Goal: Information Seeking & Learning: Learn about a topic

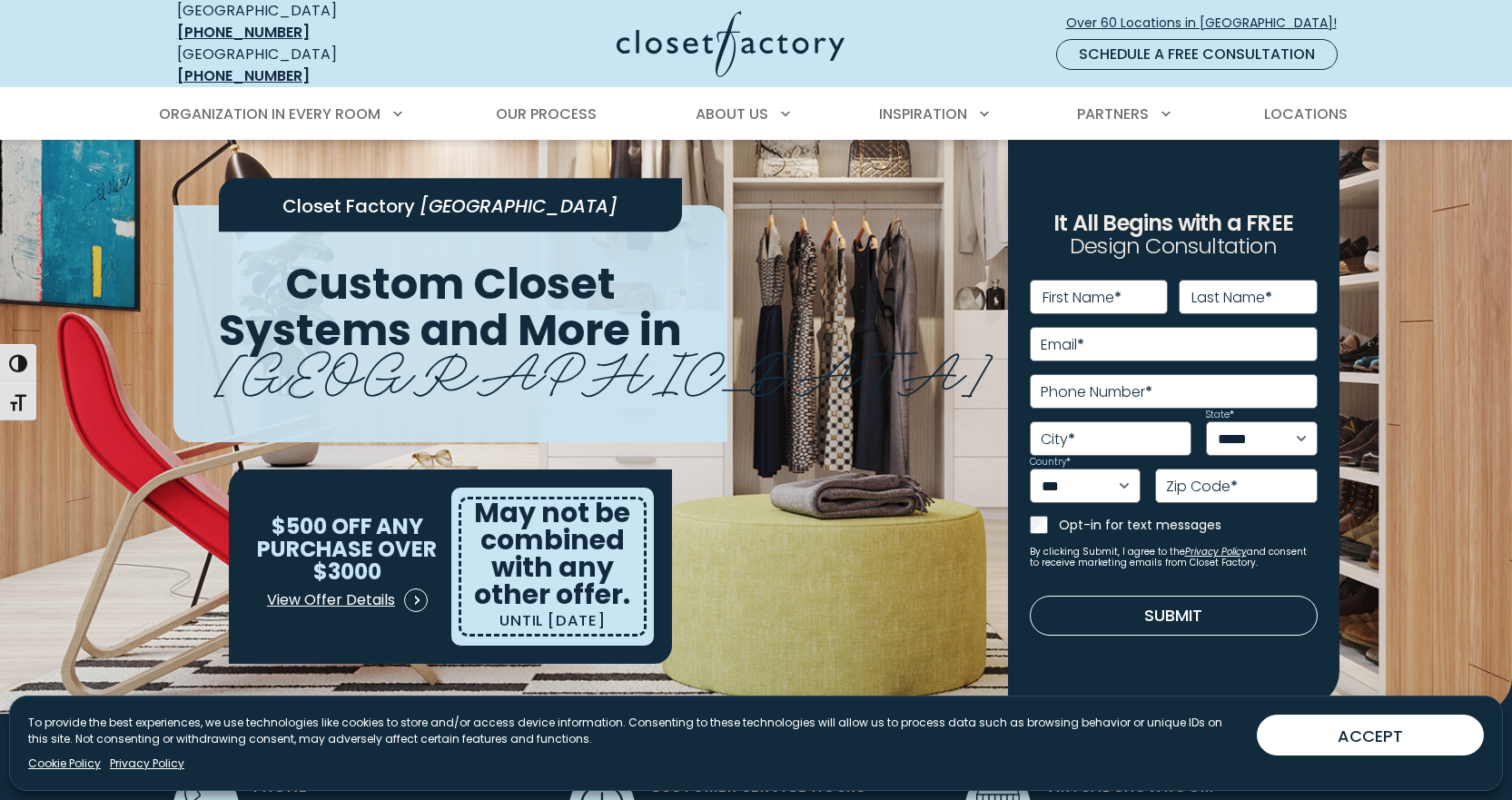
click at [1307, 735] on button "ACCEPT" at bounding box center [1370, 735] width 227 height 41
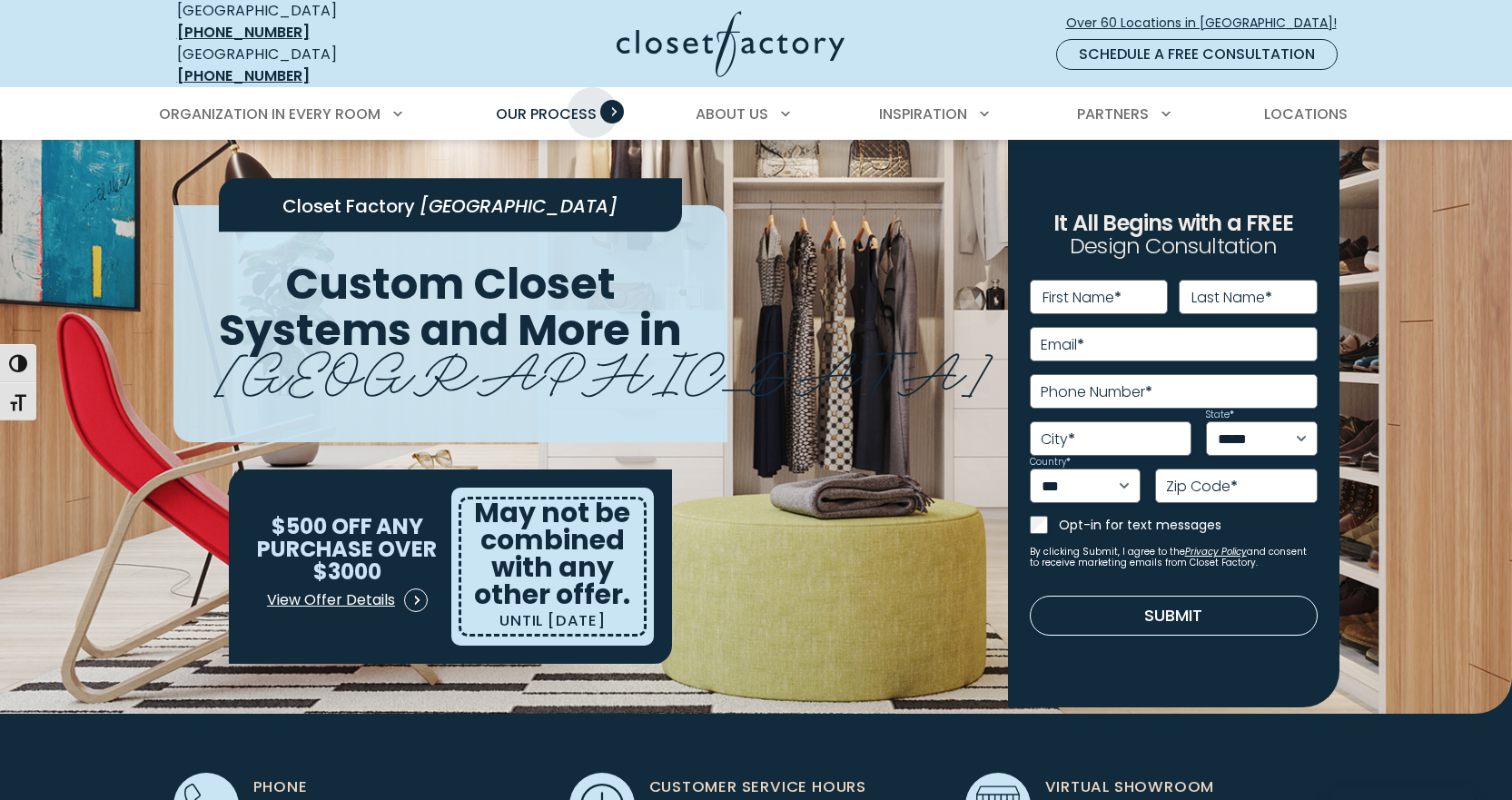
click at [593, 103] on span "Our Process" at bounding box center [545, 113] width 100 height 21
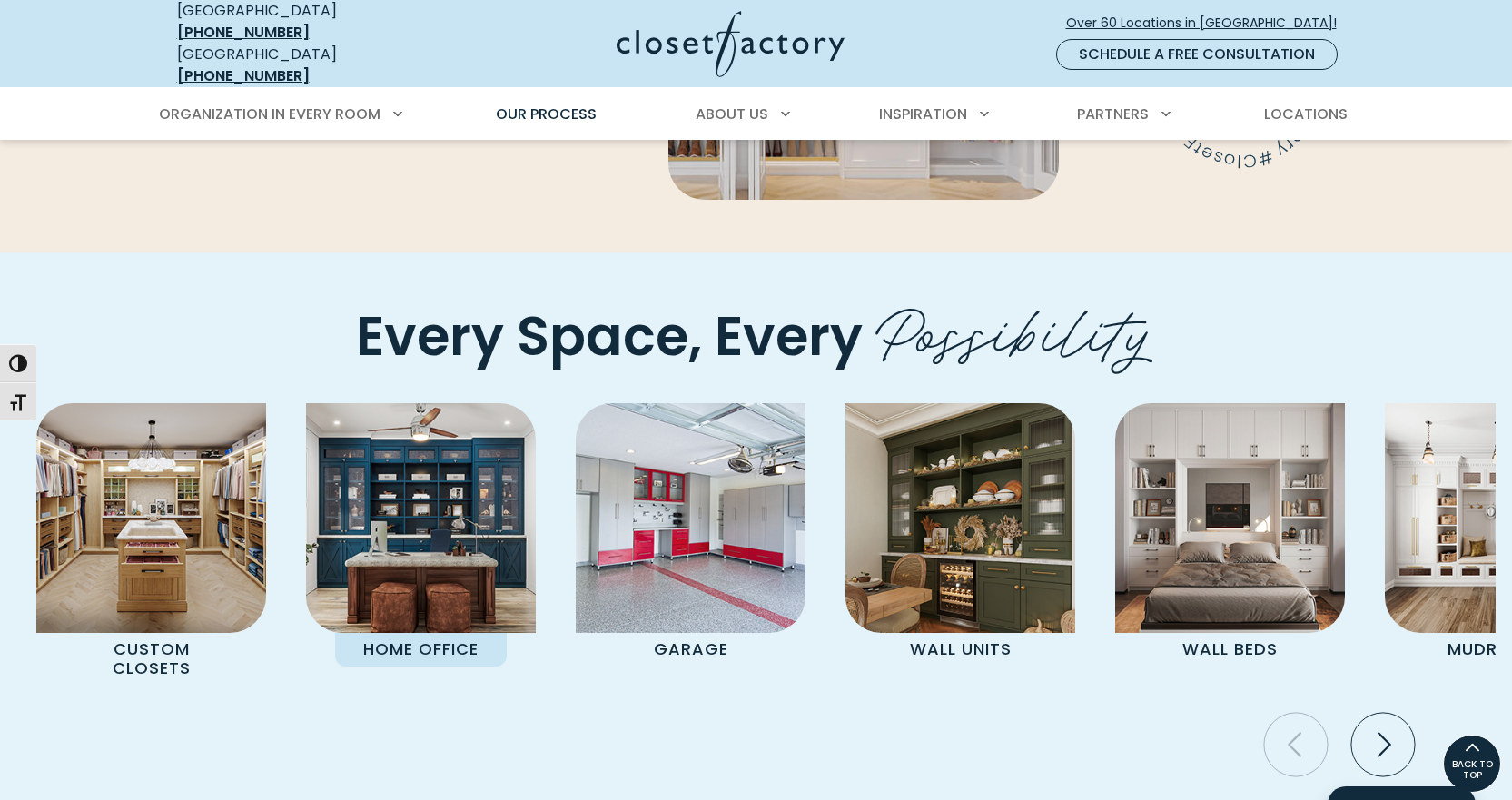
scroll to position [3543, 0]
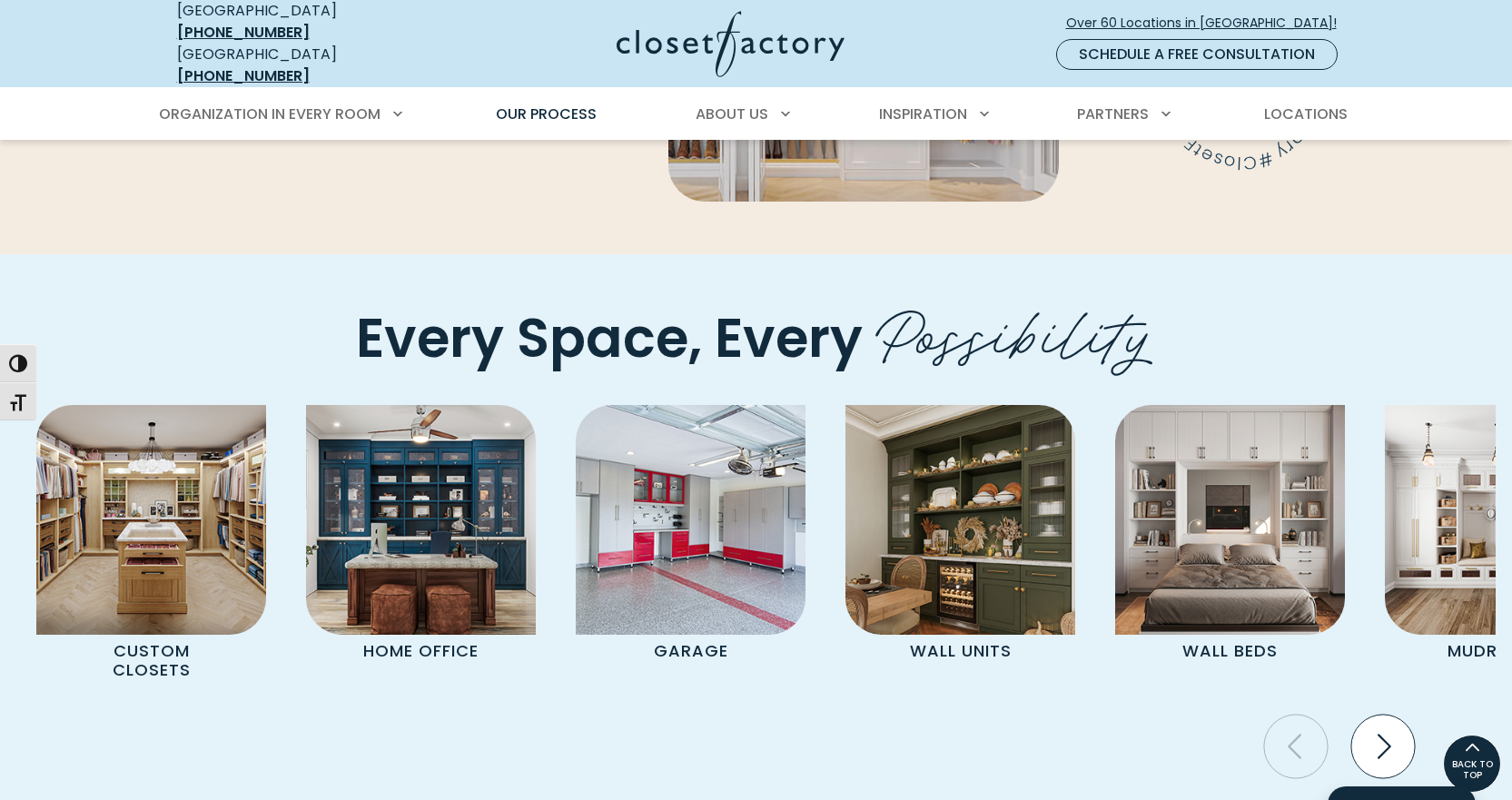
click at [1377, 715] on icon "Next slide" at bounding box center [1382, 747] width 64 height 64
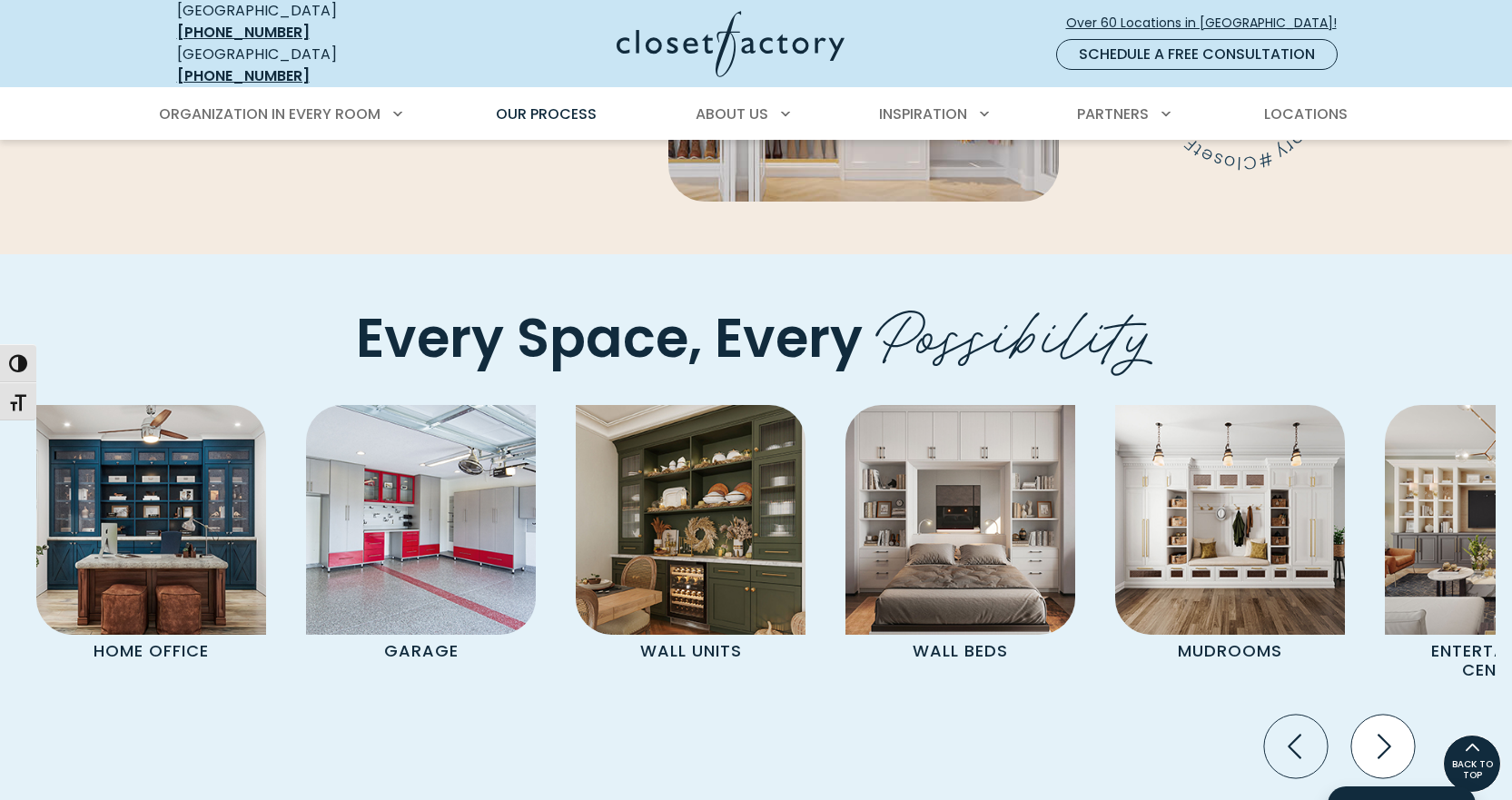
click at [1377, 715] on icon "Next slide" at bounding box center [1382, 747] width 64 height 64
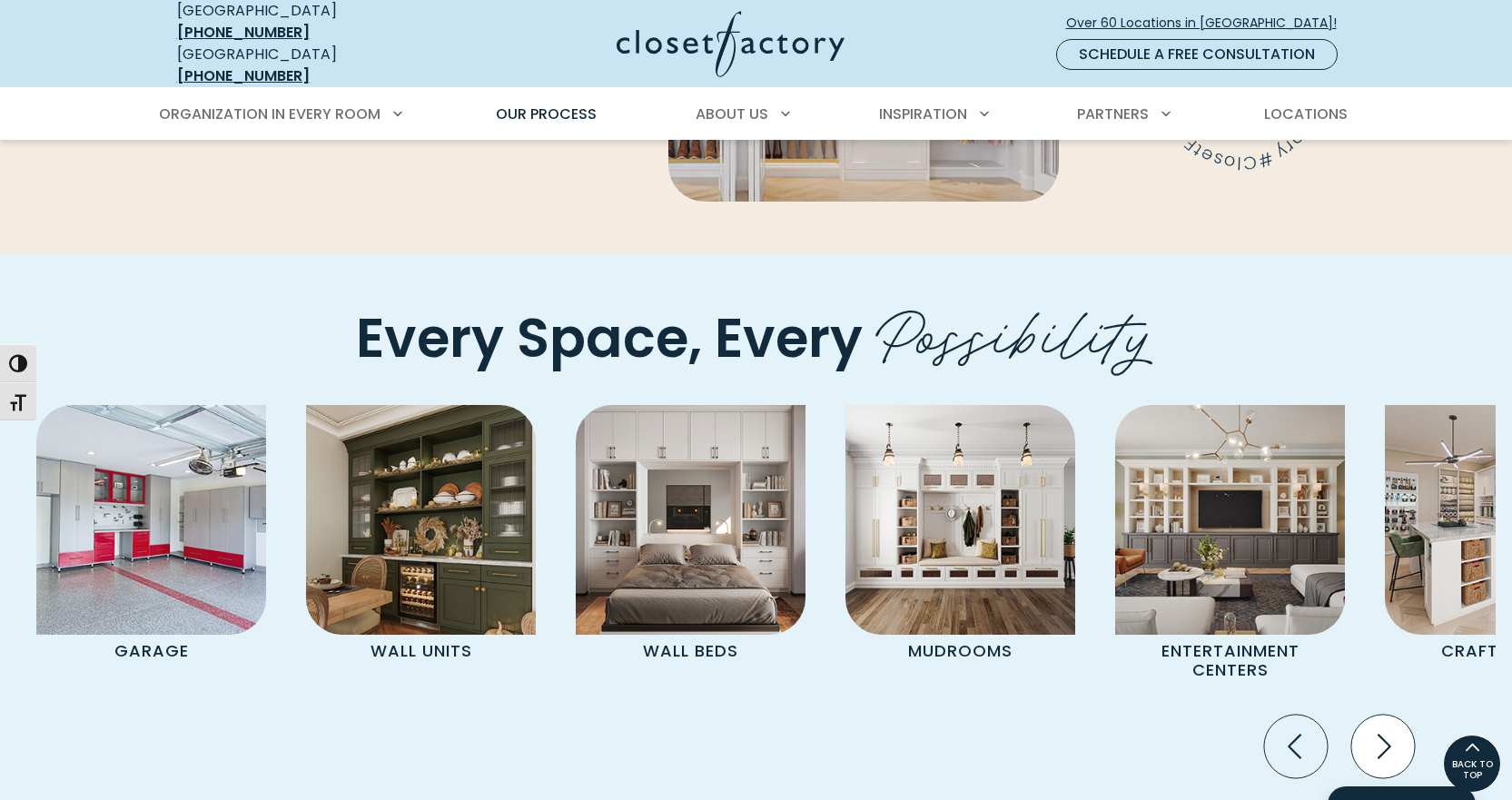
click at [1377, 715] on icon "Next slide" at bounding box center [1382, 747] width 64 height 64
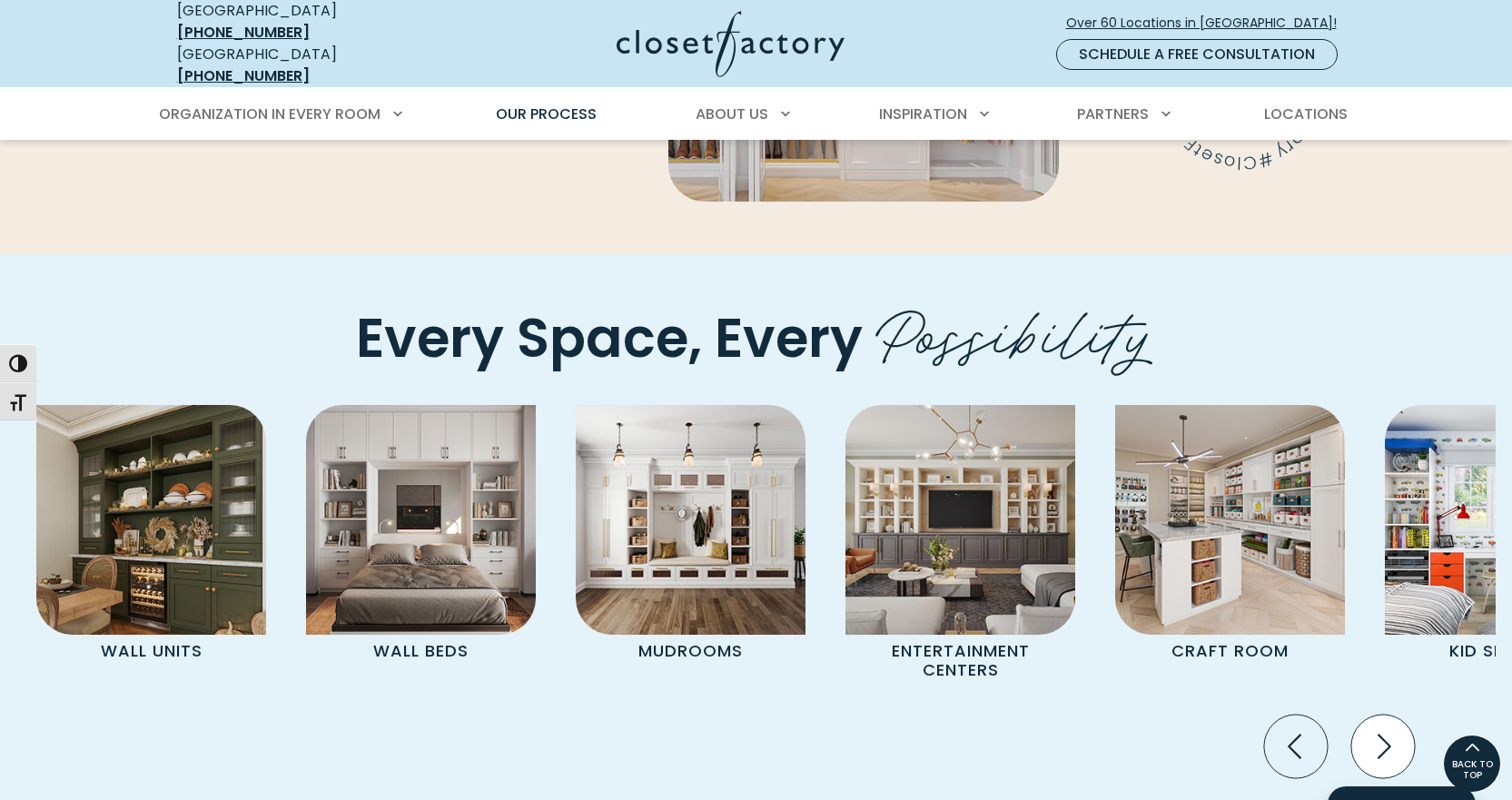
click at [1377, 715] on icon "Next slide" at bounding box center [1382, 747] width 64 height 64
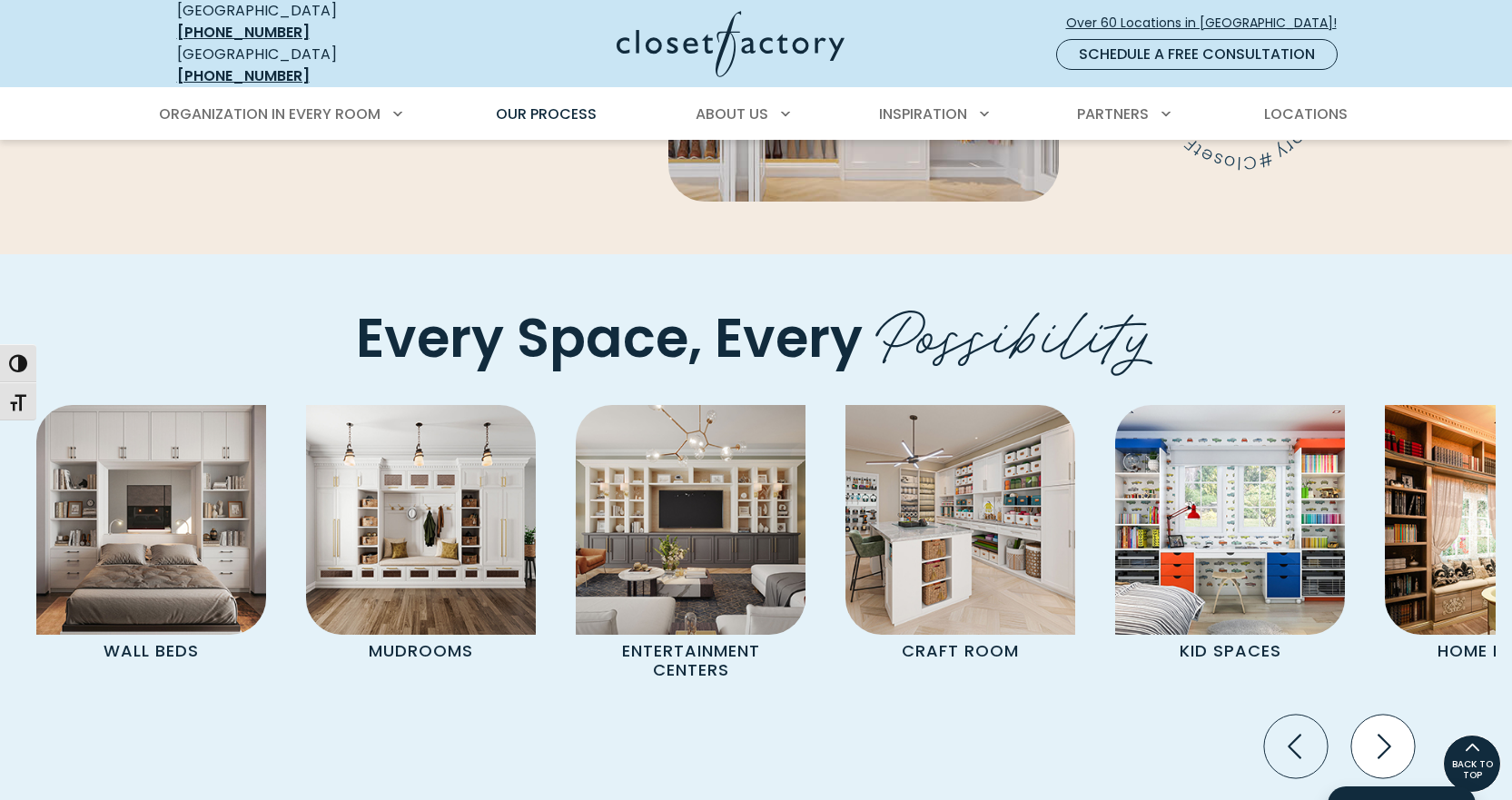
click at [1377, 715] on icon "Next slide" at bounding box center [1382, 747] width 64 height 64
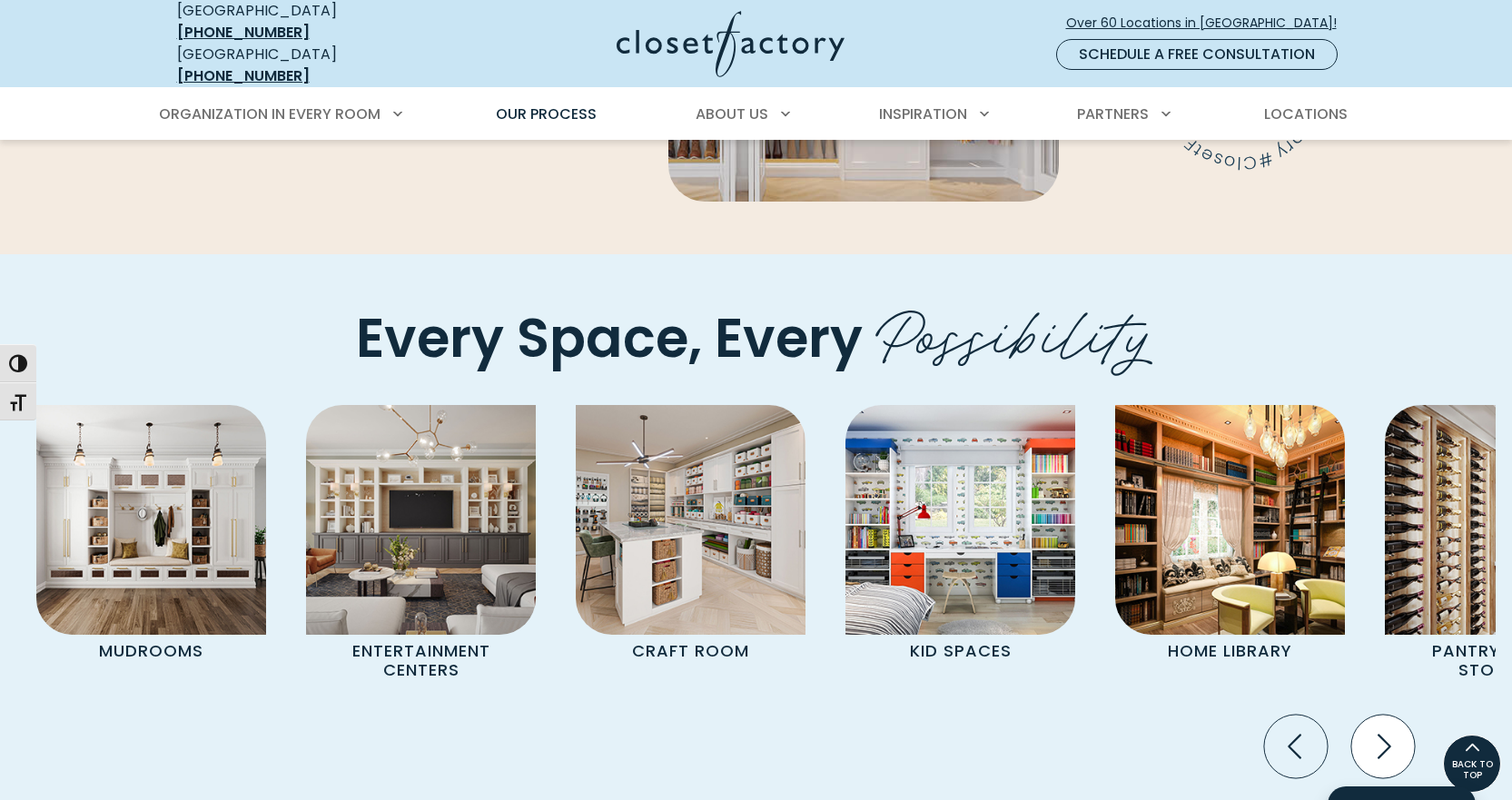
click at [1377, 715] on icon "Next slide" at bounding box center [1382, 747] width 64 height 64
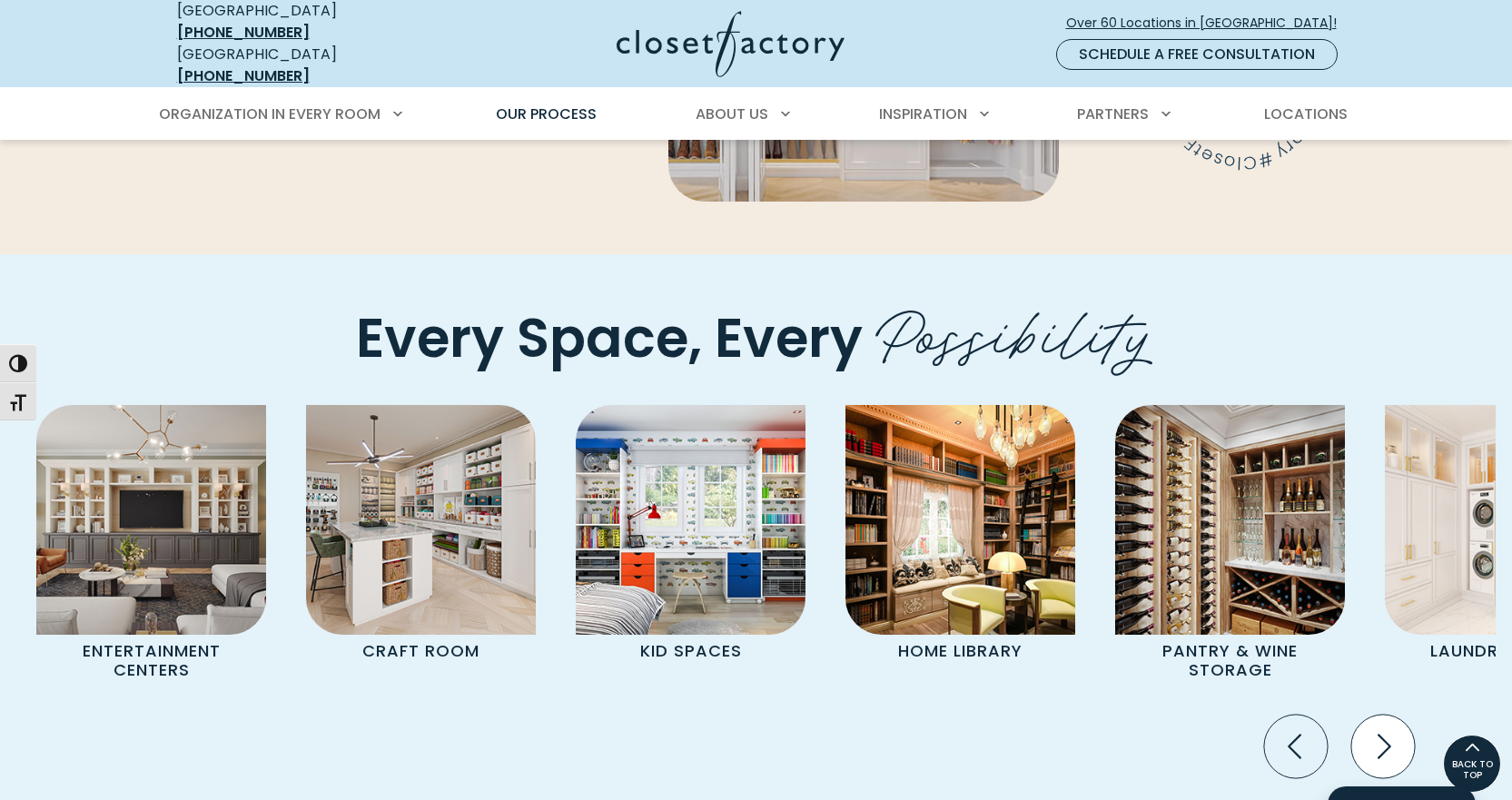
click at [1377, 715] on icon "Next slide" at bounding box center [1382, 747] width 64 height 64
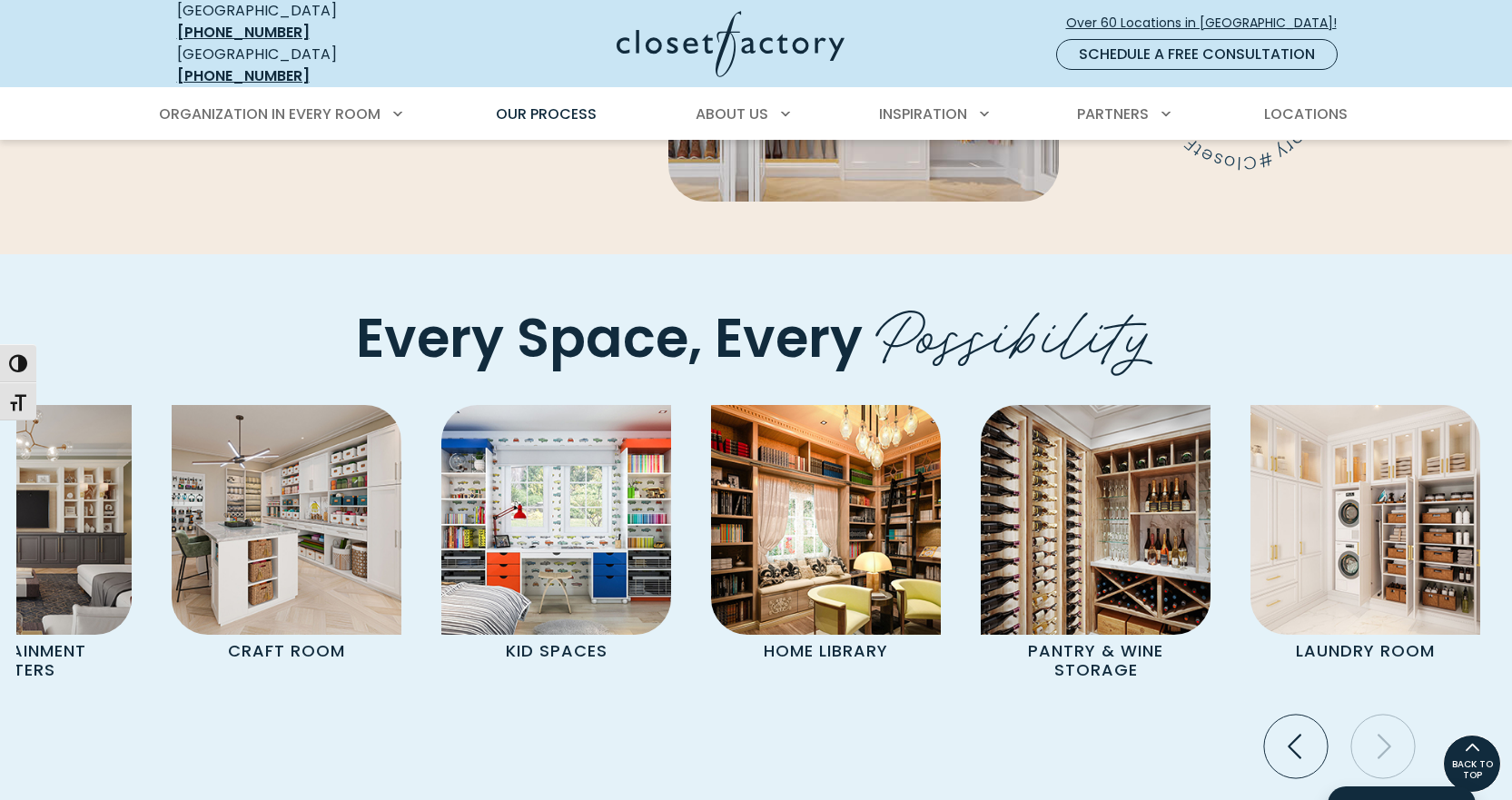
click at [1377, 715] on icon "Next slide" at bounding box center [1382, 747] width 64 height 64
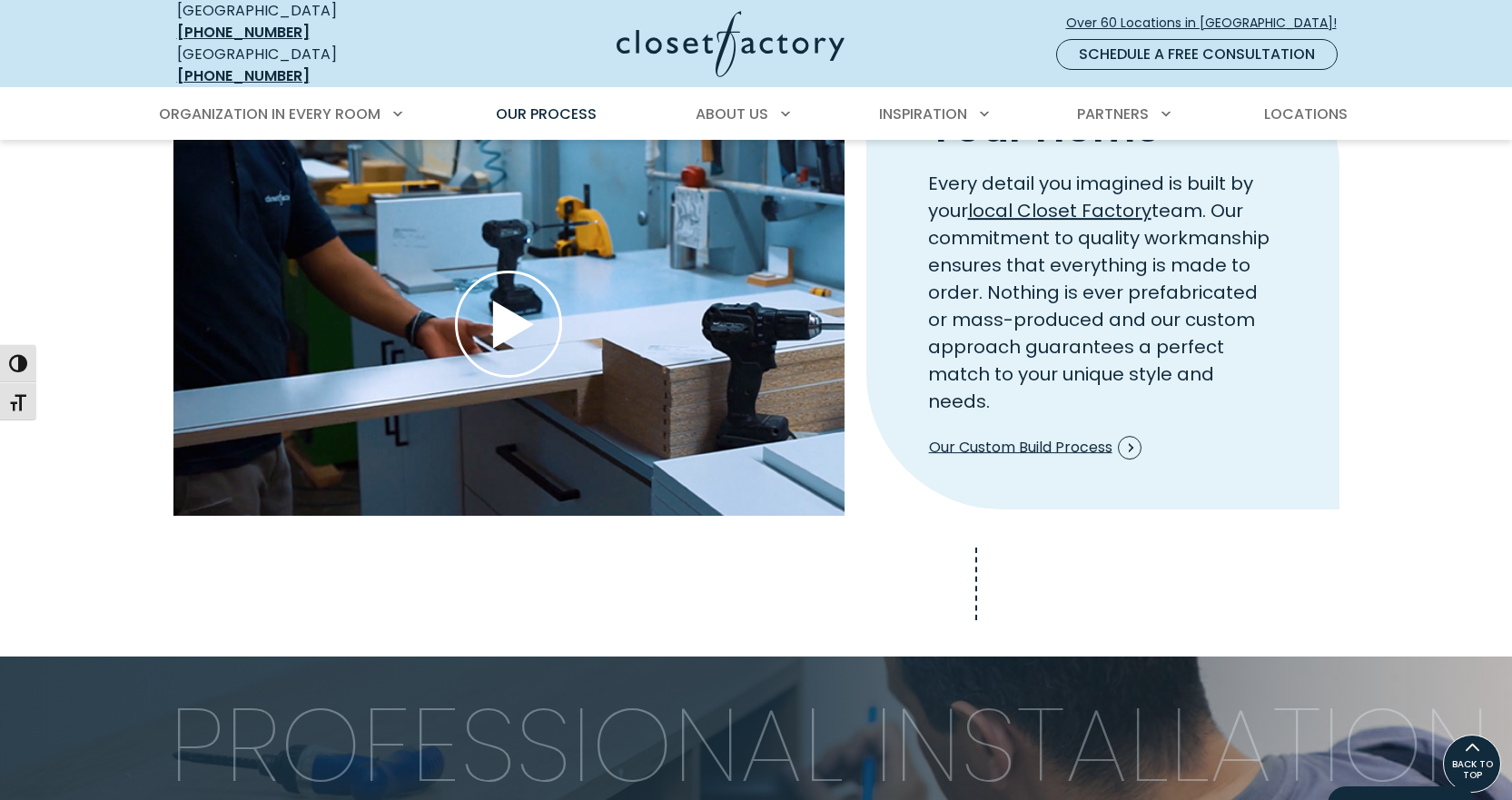
scroll to position [1635, 0]
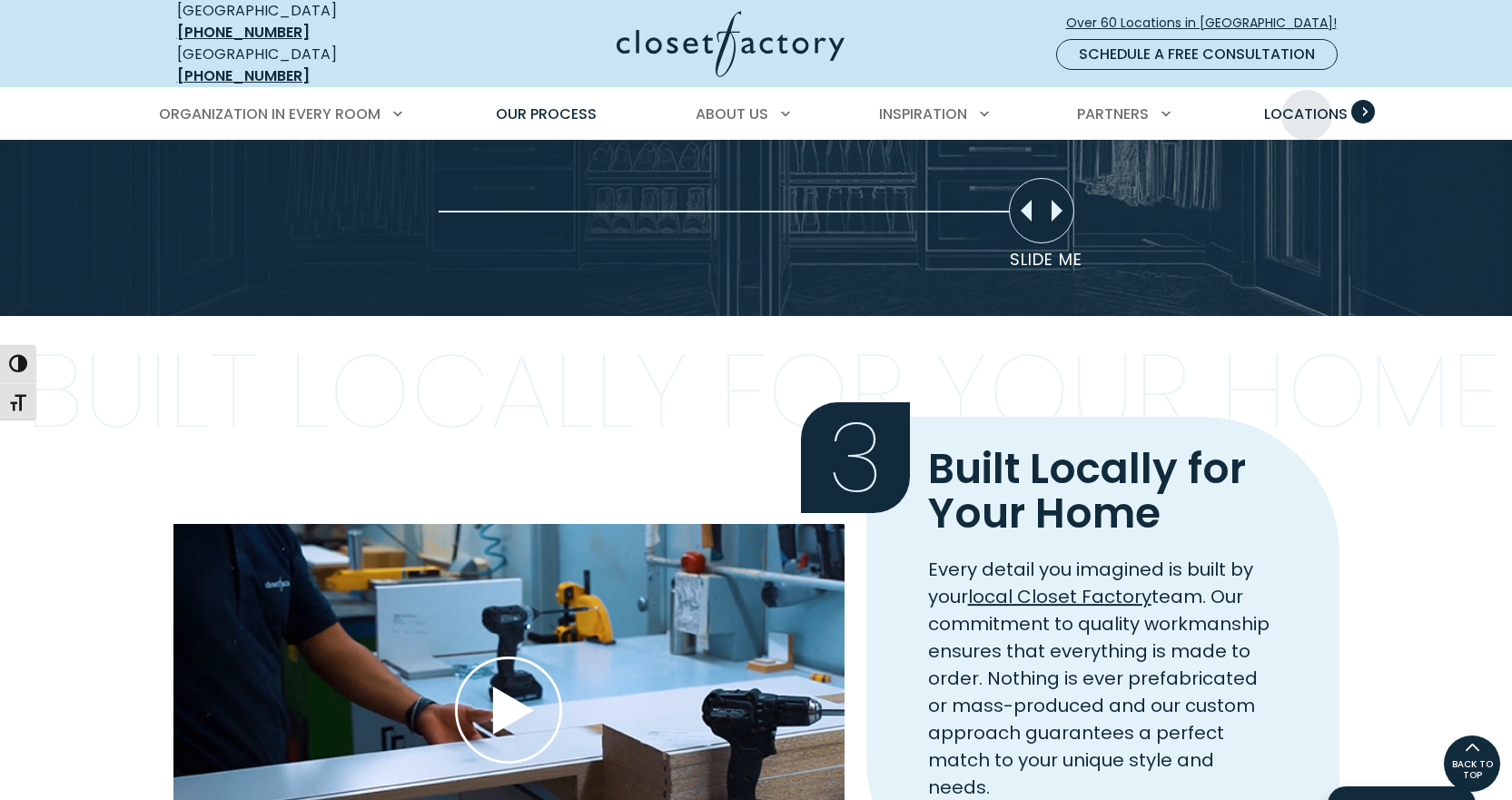
click at [1307, 103] on span "Locations" at bounding box center [1306, 113] width 84 height 21
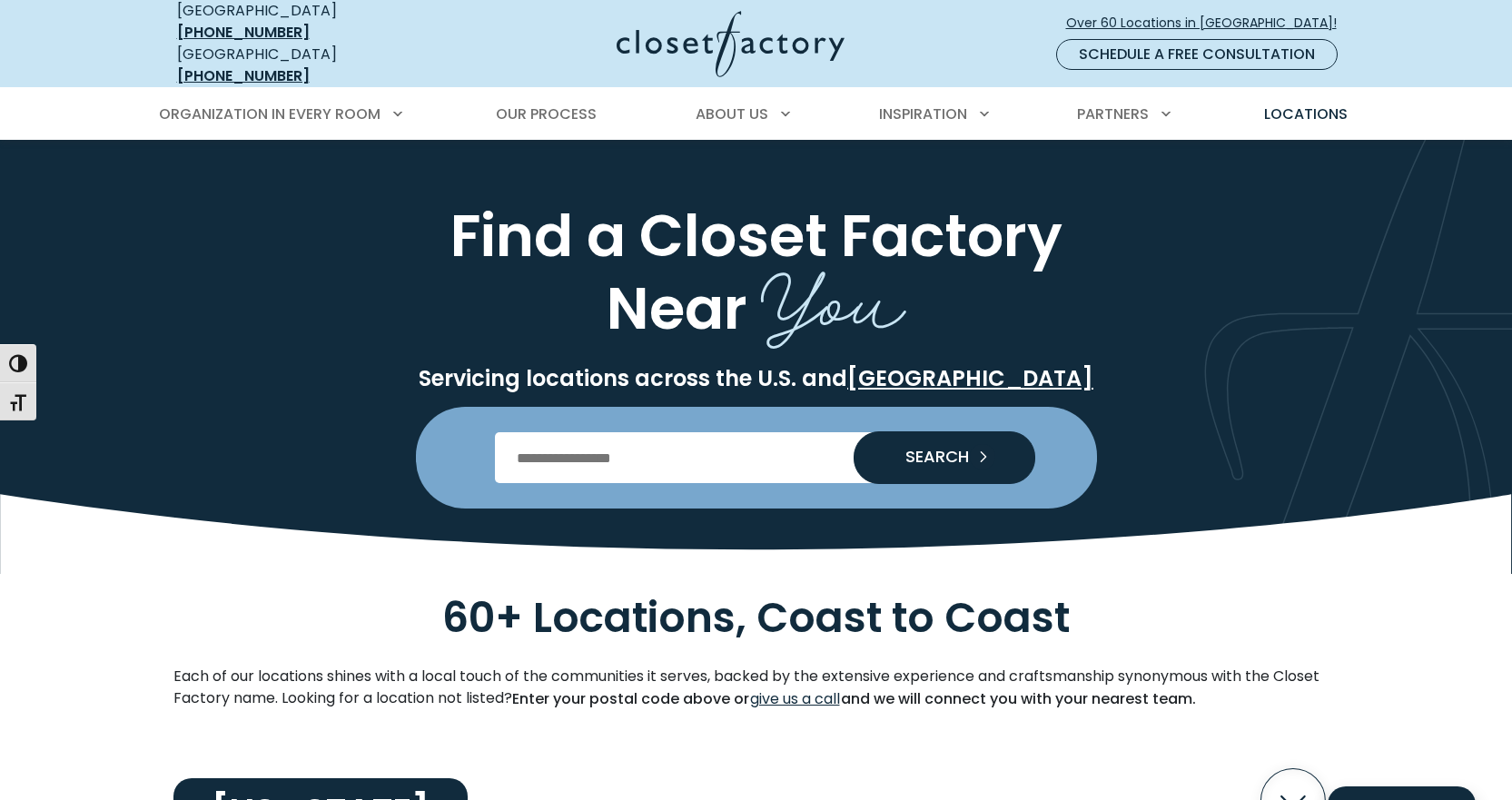
click at [665, 444] on input "Enter Postal Code" at bounding box center [756, 457] width 522 height 51
type input "*****"
click at [944, 432] on button "SEARCH" at bounding box center [944, 457] width 182 height 51
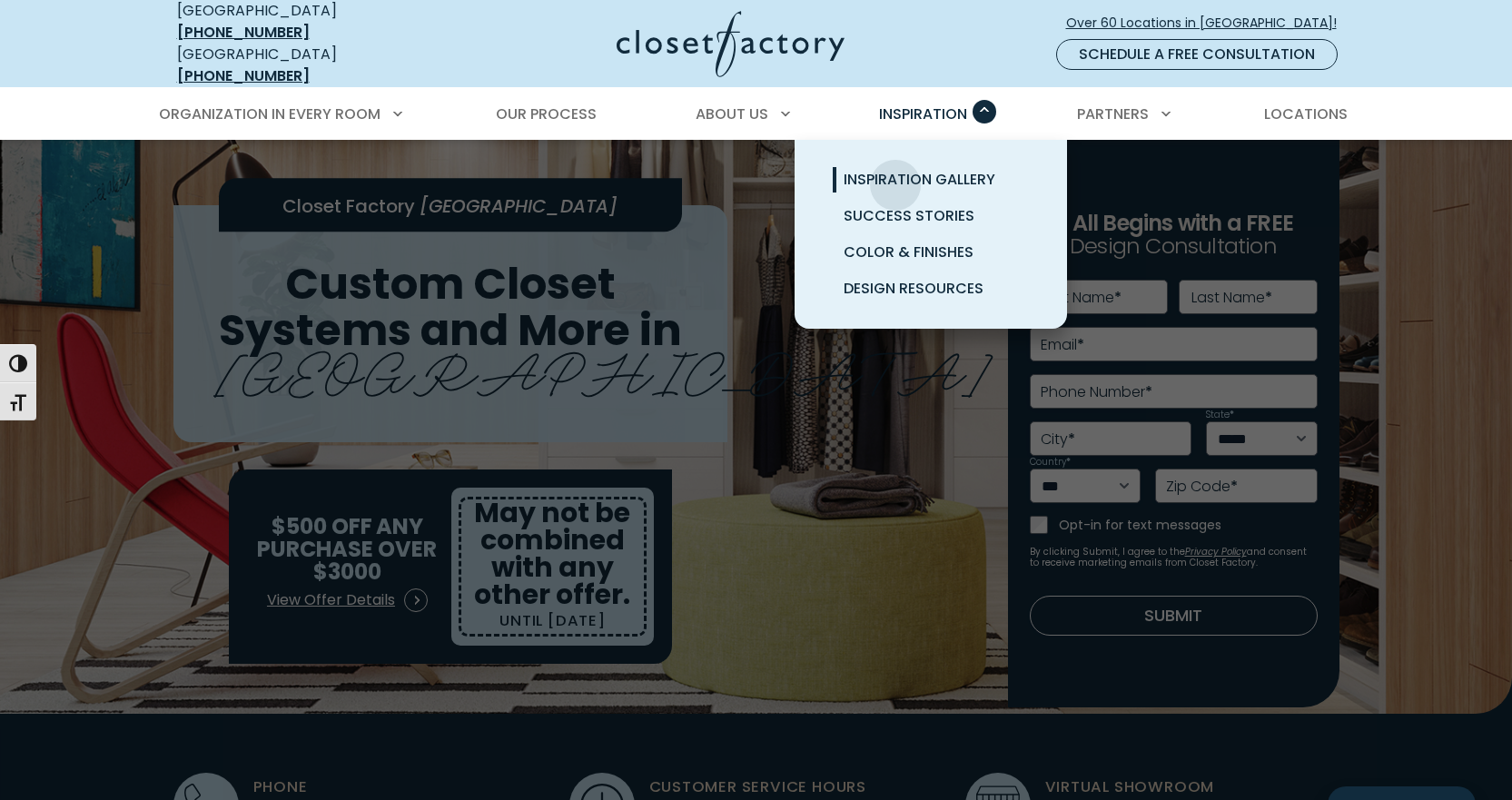
click at [896, 171] on span "Inspiration Gallery" at bounding box center [920, 179] width 152 height 21
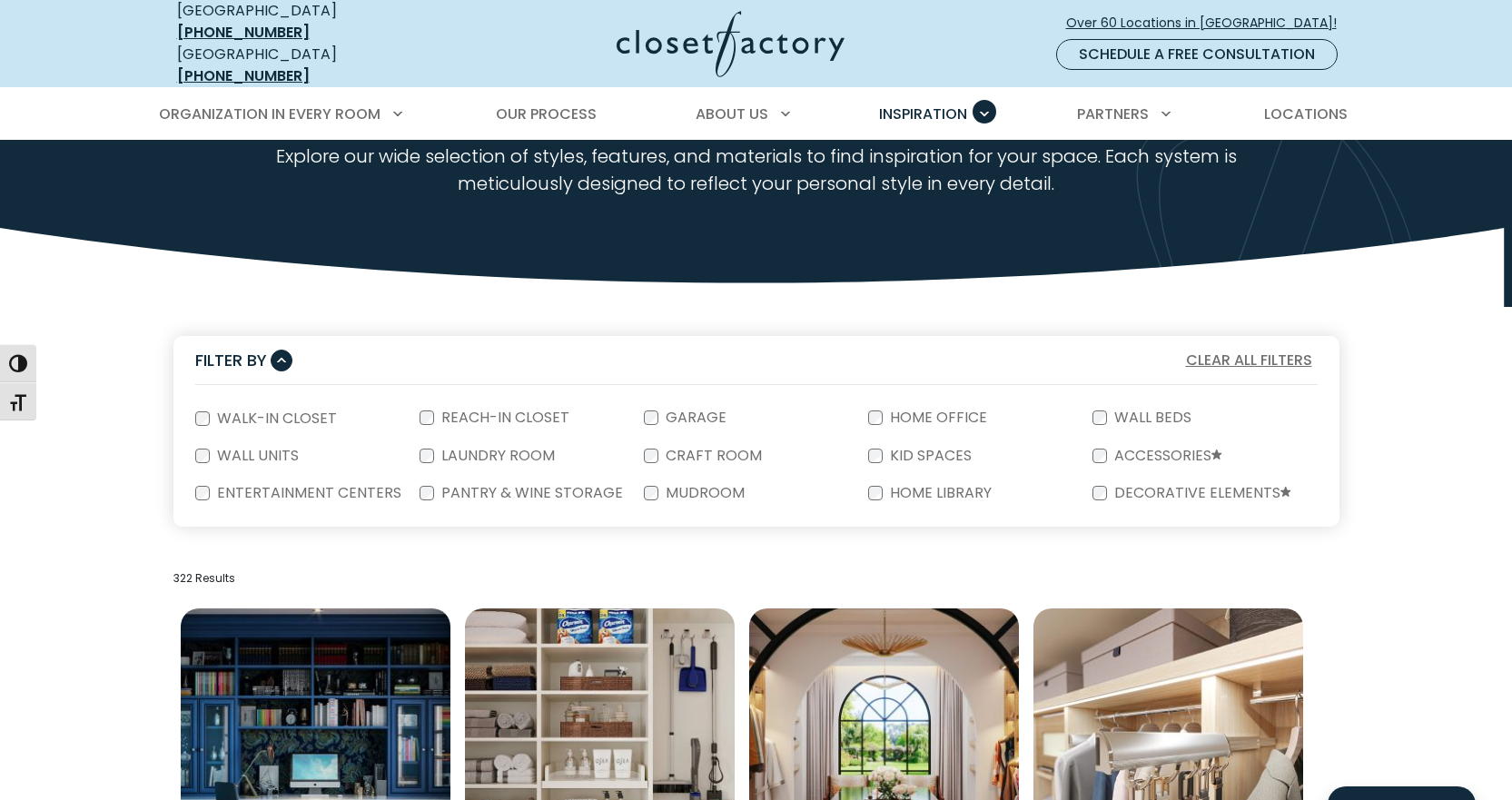
scroll to position [182, 0]
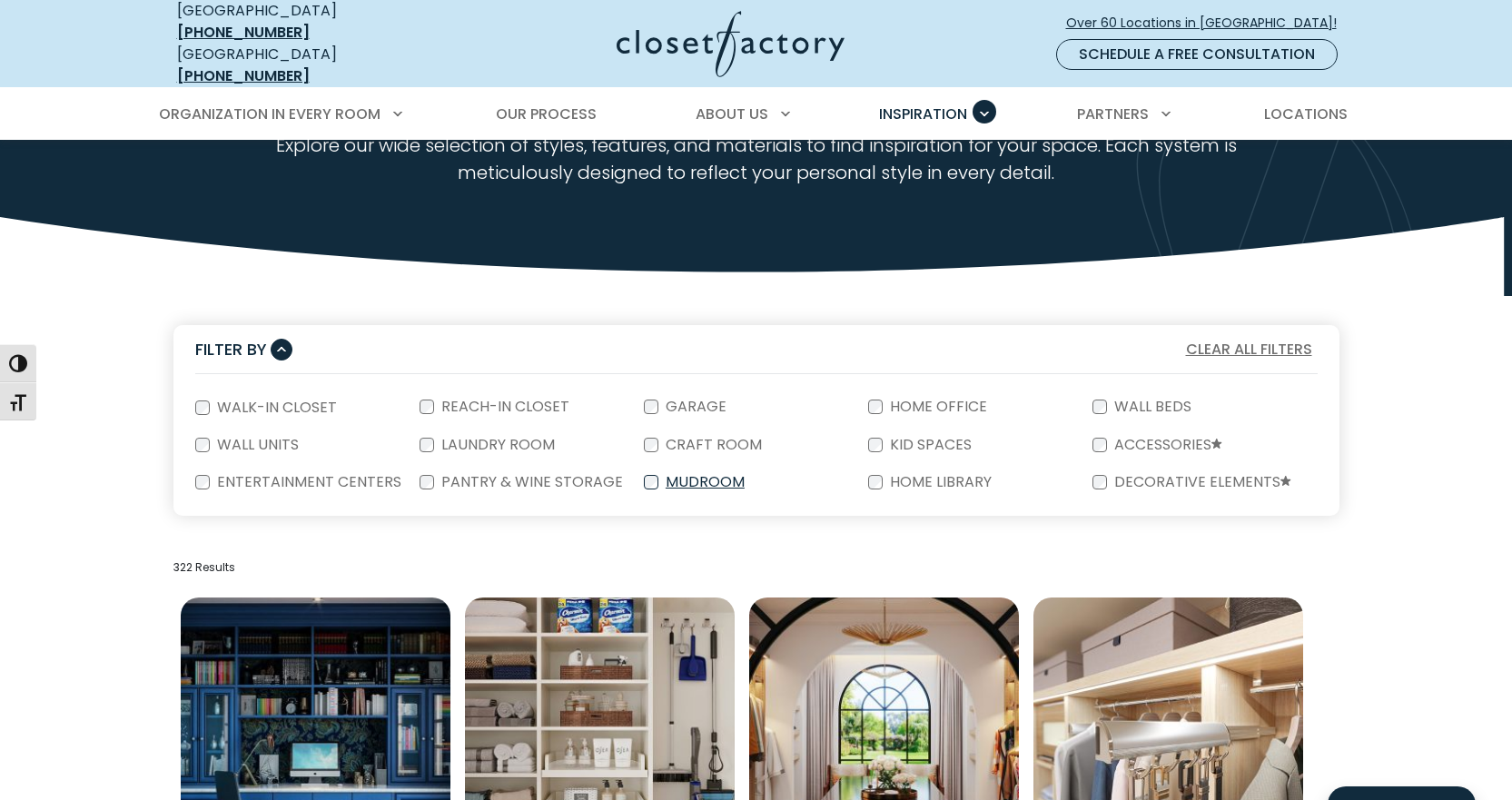
click at [680, 476] on label "Mudroom" at bounding box center [704, 483] width 90 height 15
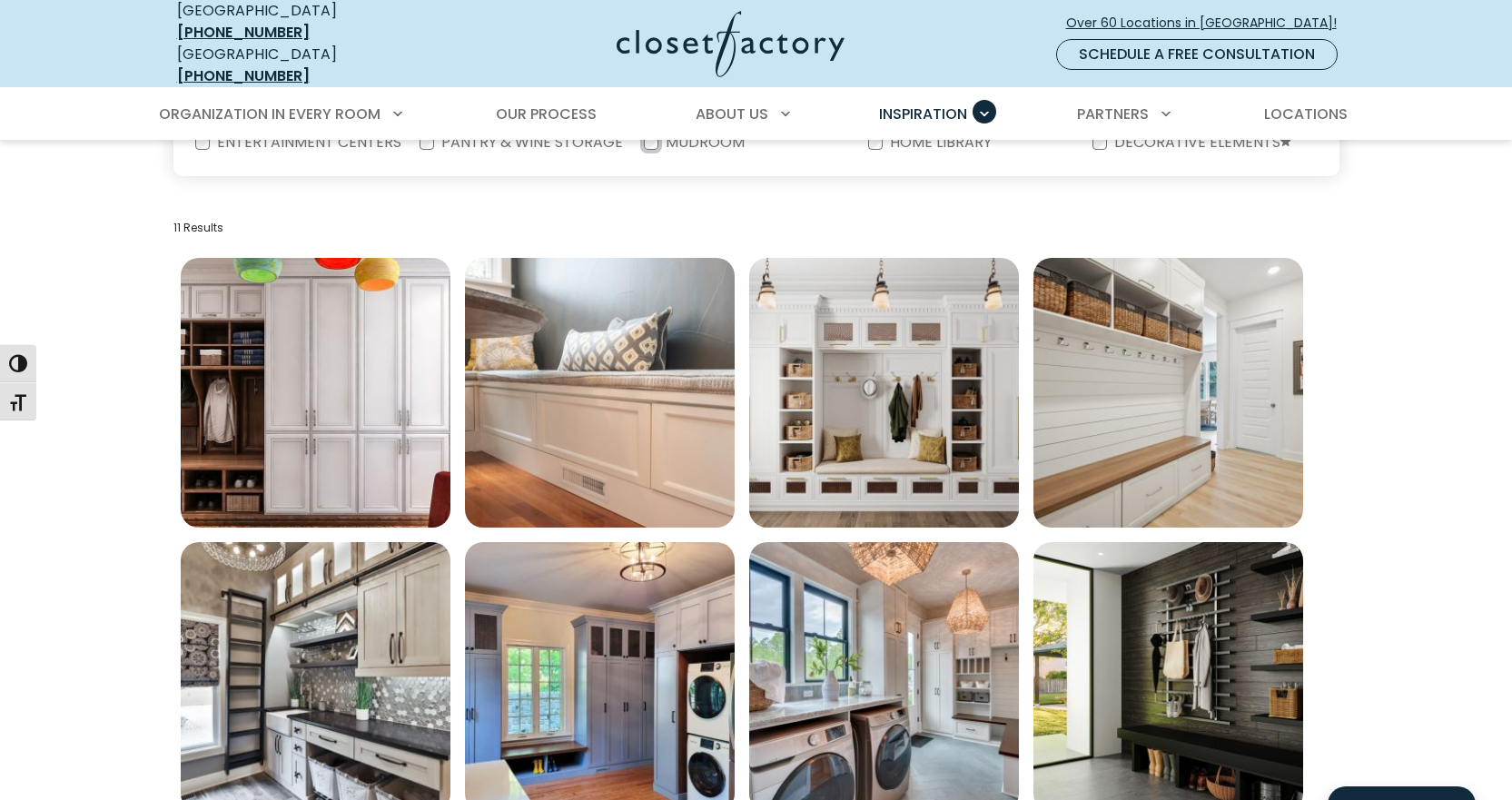
scroll to position [545, 0]
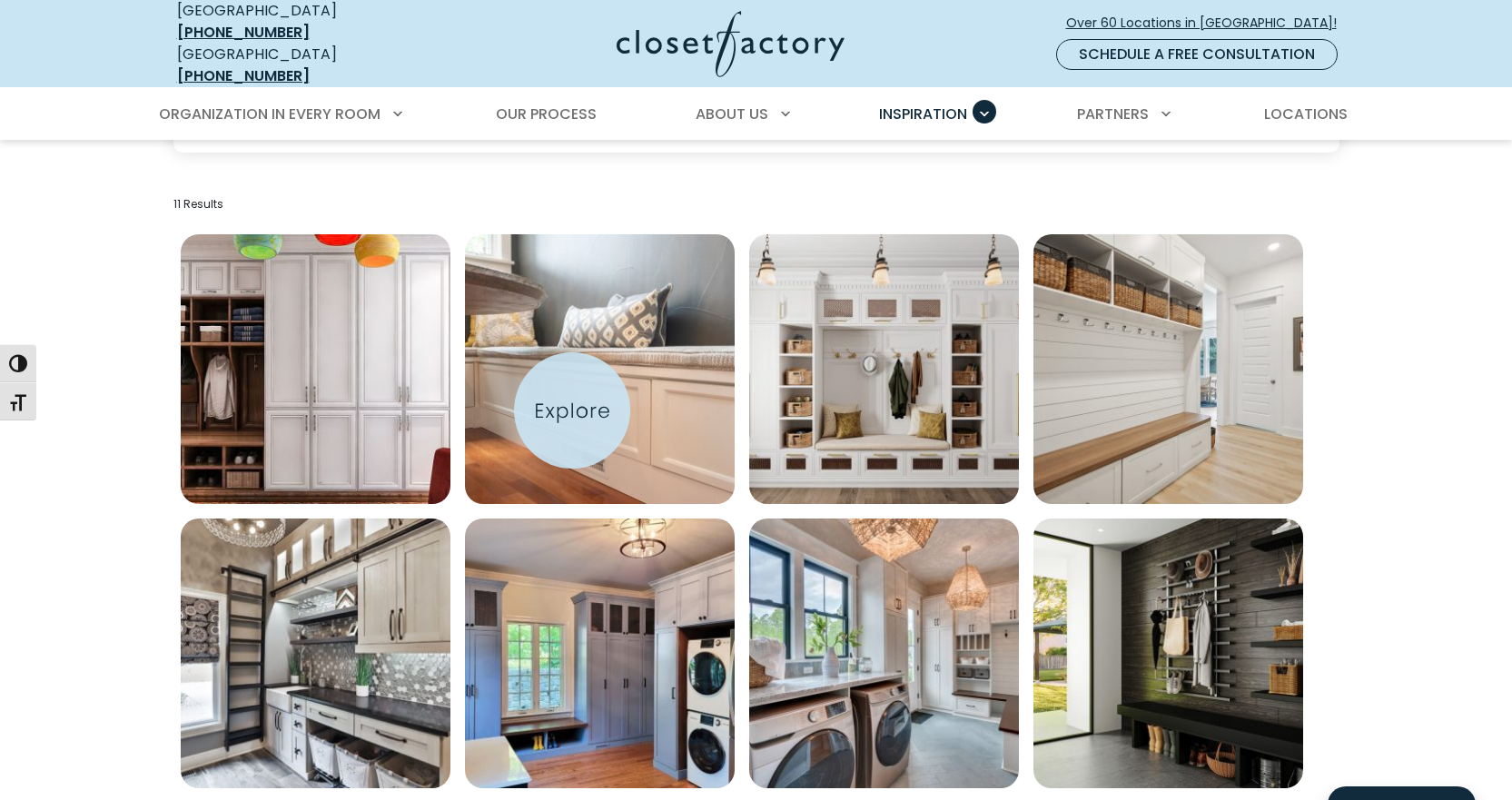
click at [572, 410] on img "Open inspiration gallery to preview enlarged image" at bounding box center [600, 369] width 270 height 270
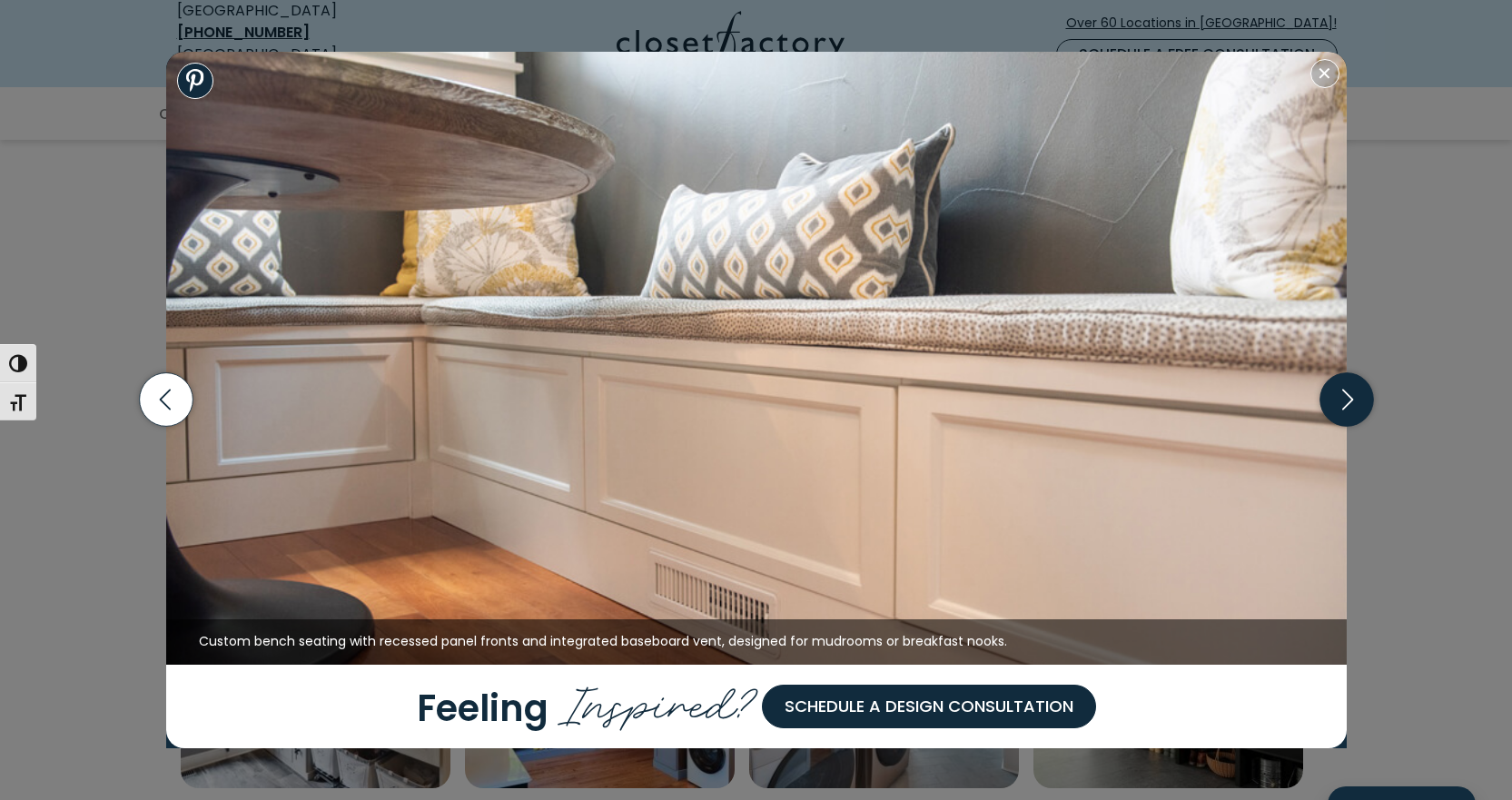
click at [1365, 415] on icon "button" at bounding box center [1346, 400] width 53 height 53
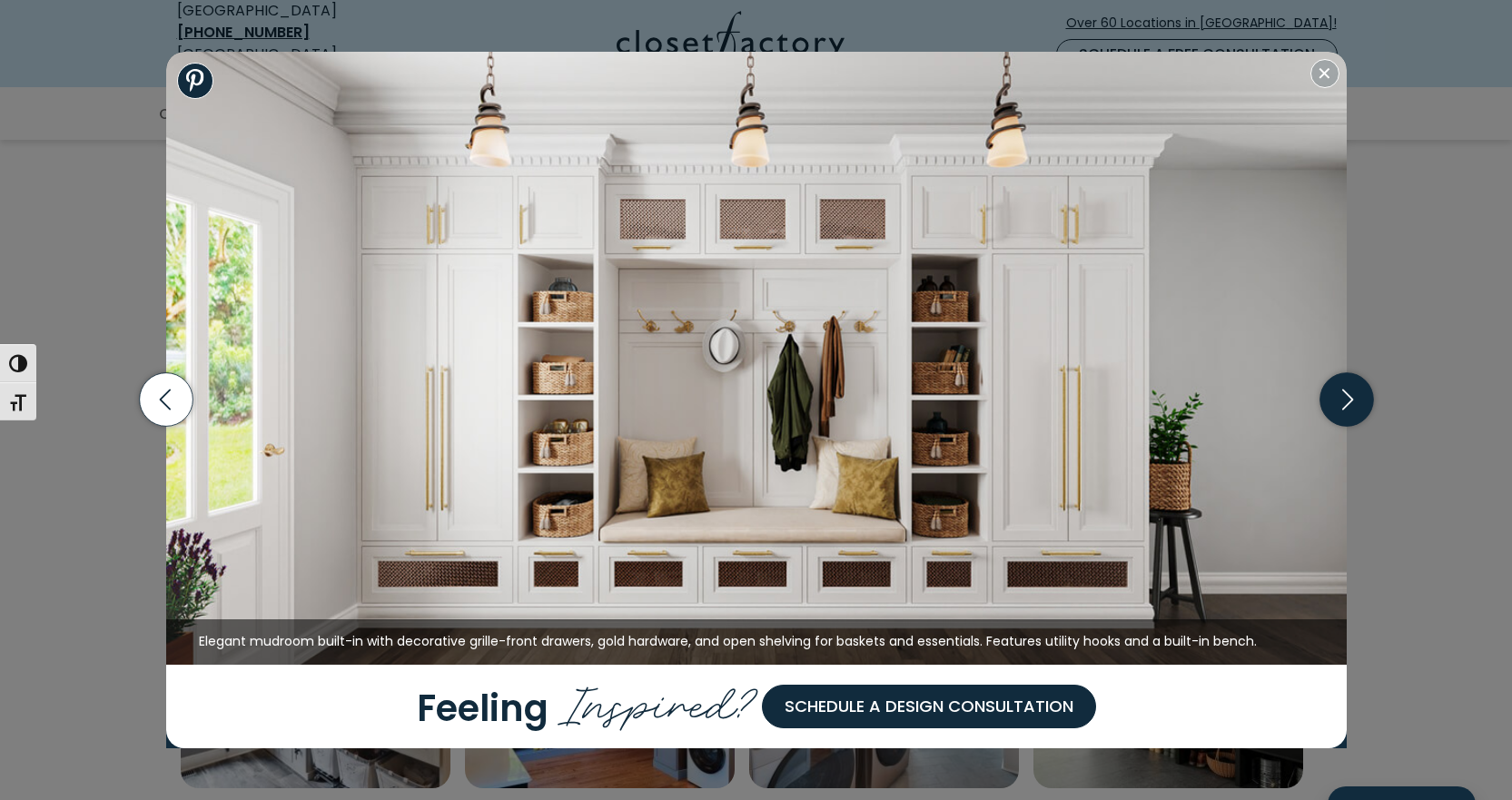
click at [1365, 415] on icon "button" at bounding box center [1346, 400] width 53 height 53
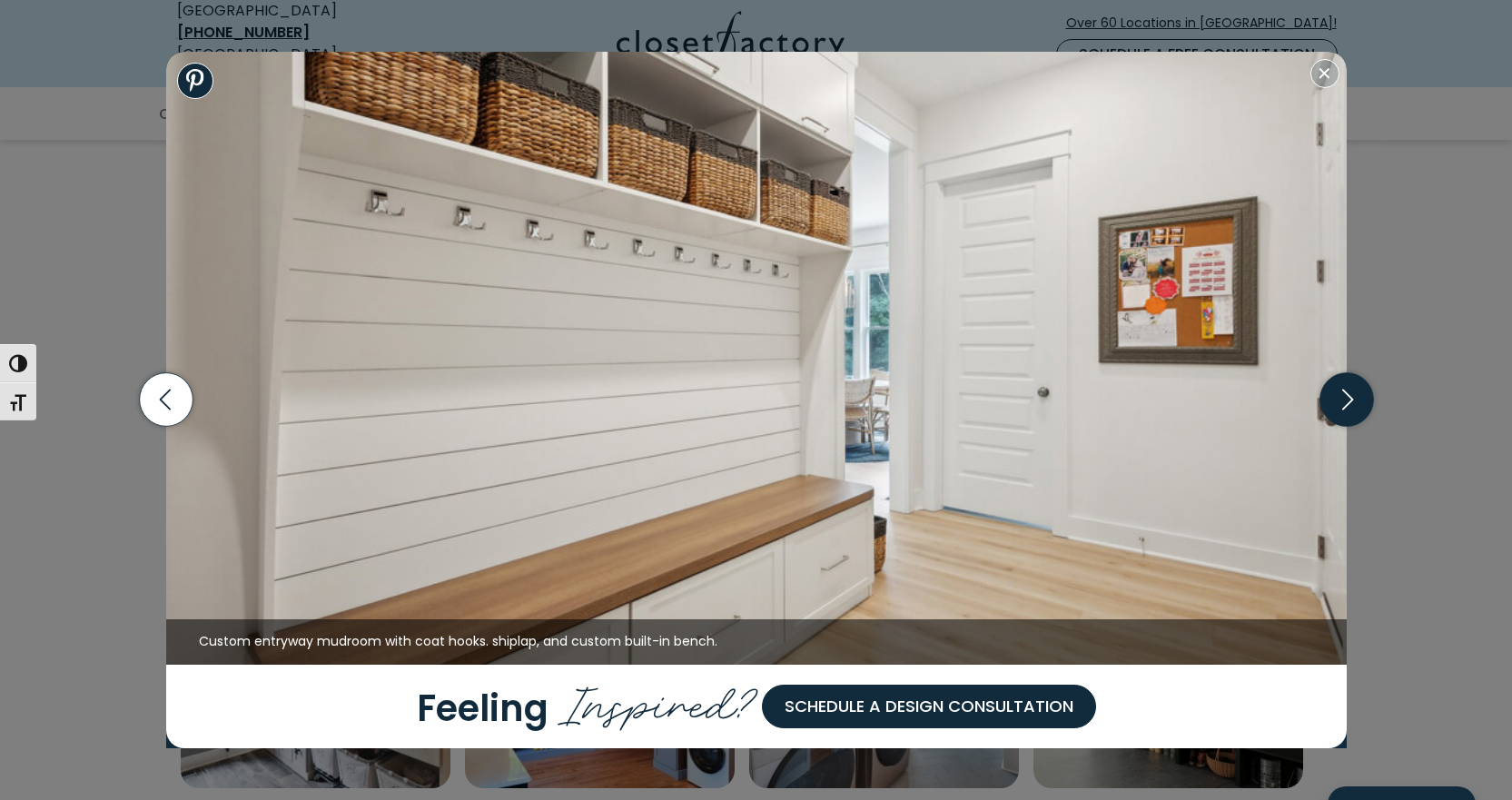
click at [1361, 403] on icon "button" at bounding box center [1346, 400] width 53 height 53
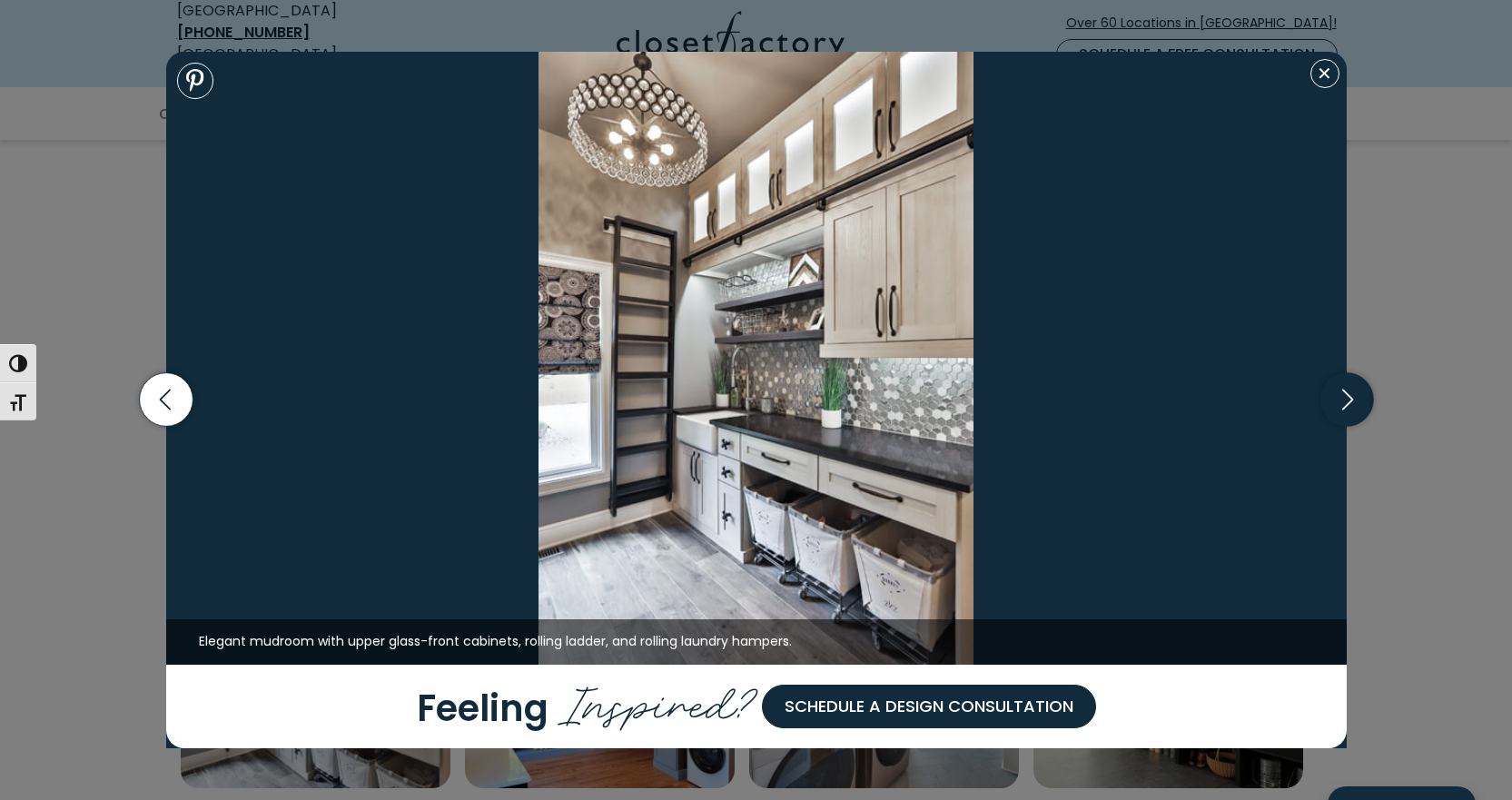
click at [1361, 403] on icon "button" at bounding box center [1346, 400] width 53 height 53
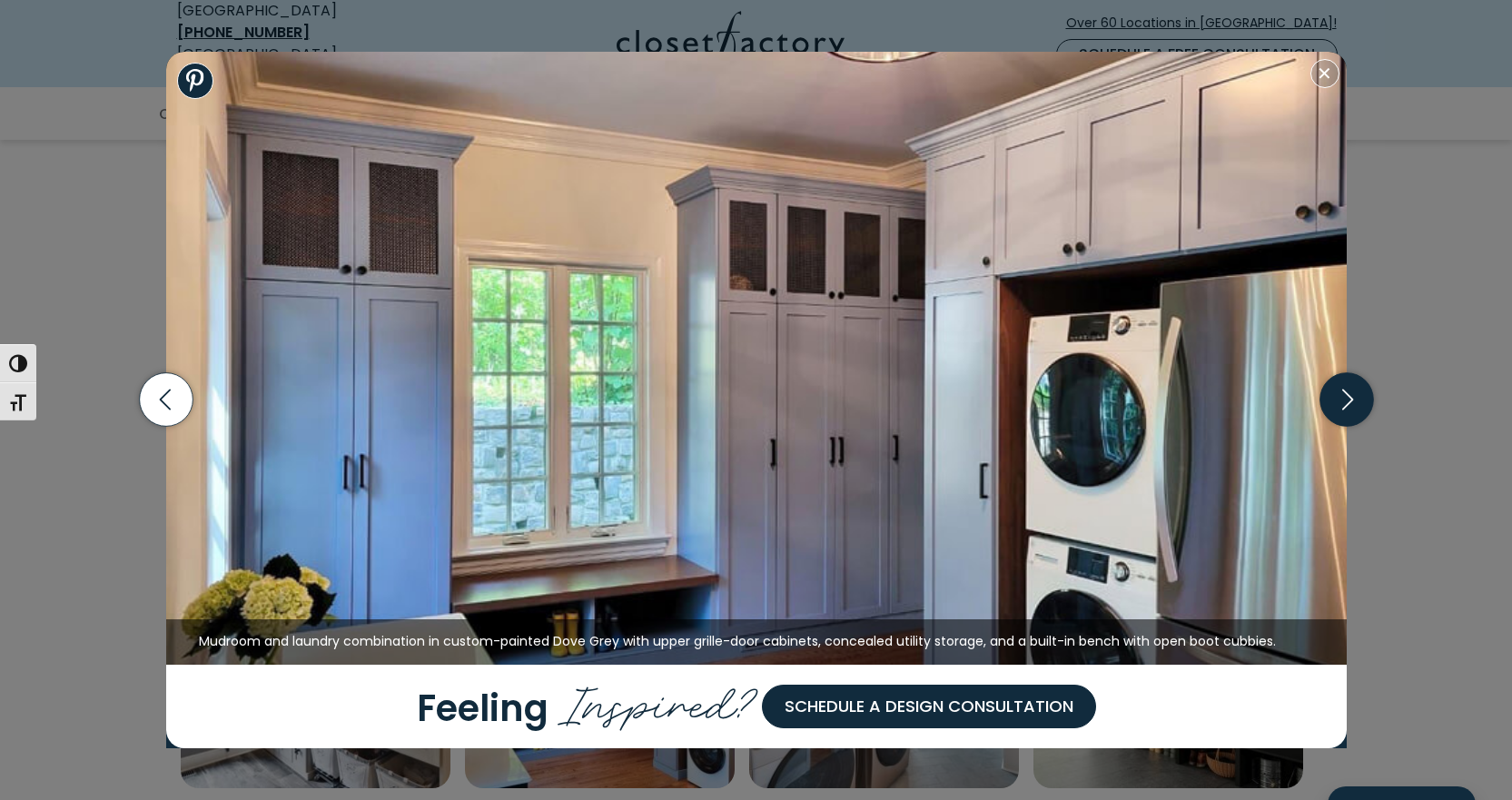
click at [1361, 403] on icon "button" at bounding box center [1346, 400] width 53 height 53
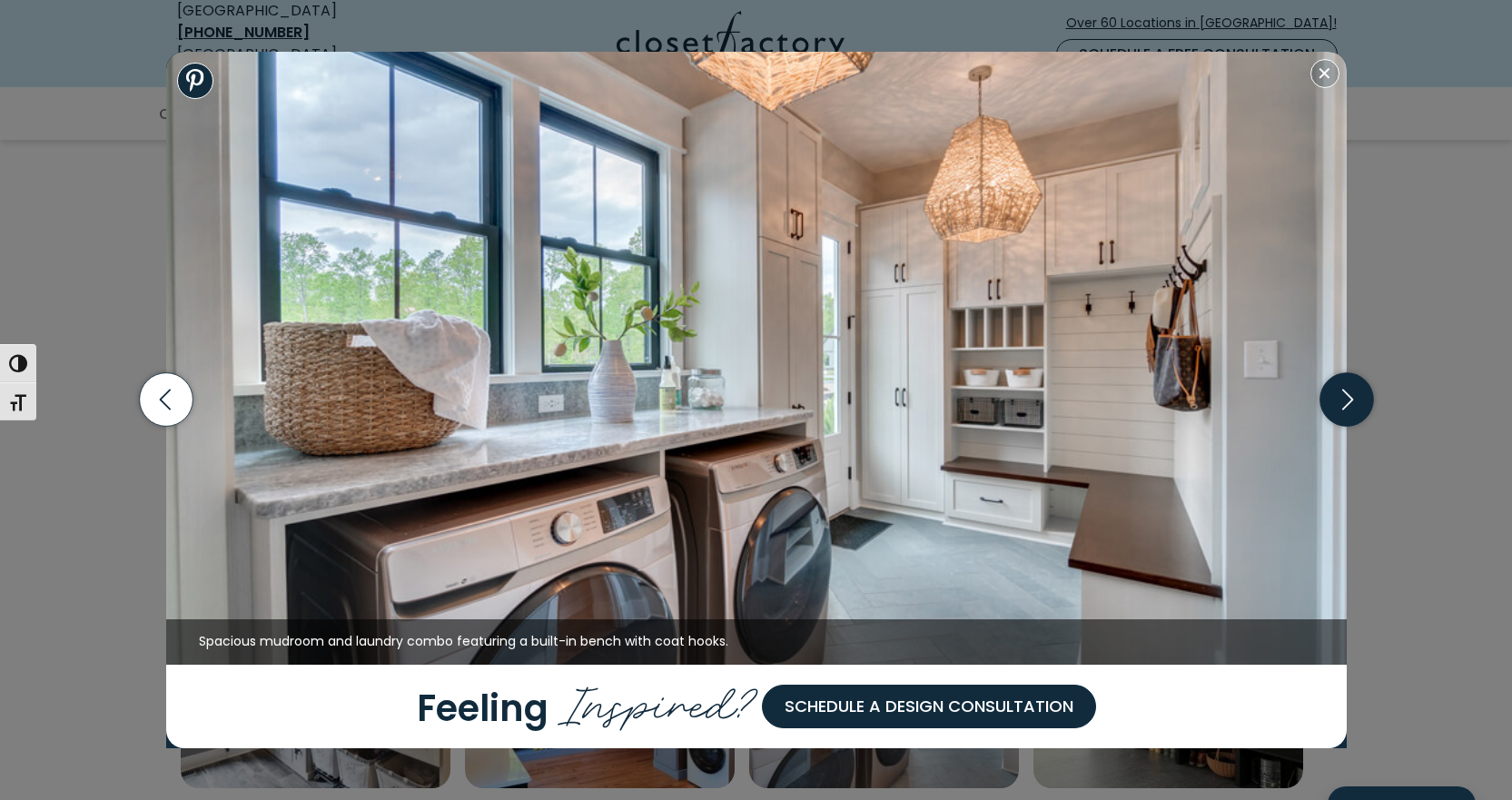
click at [1361, 403] on icon "button" at bounding box center [1346, 400] width 53 height 53
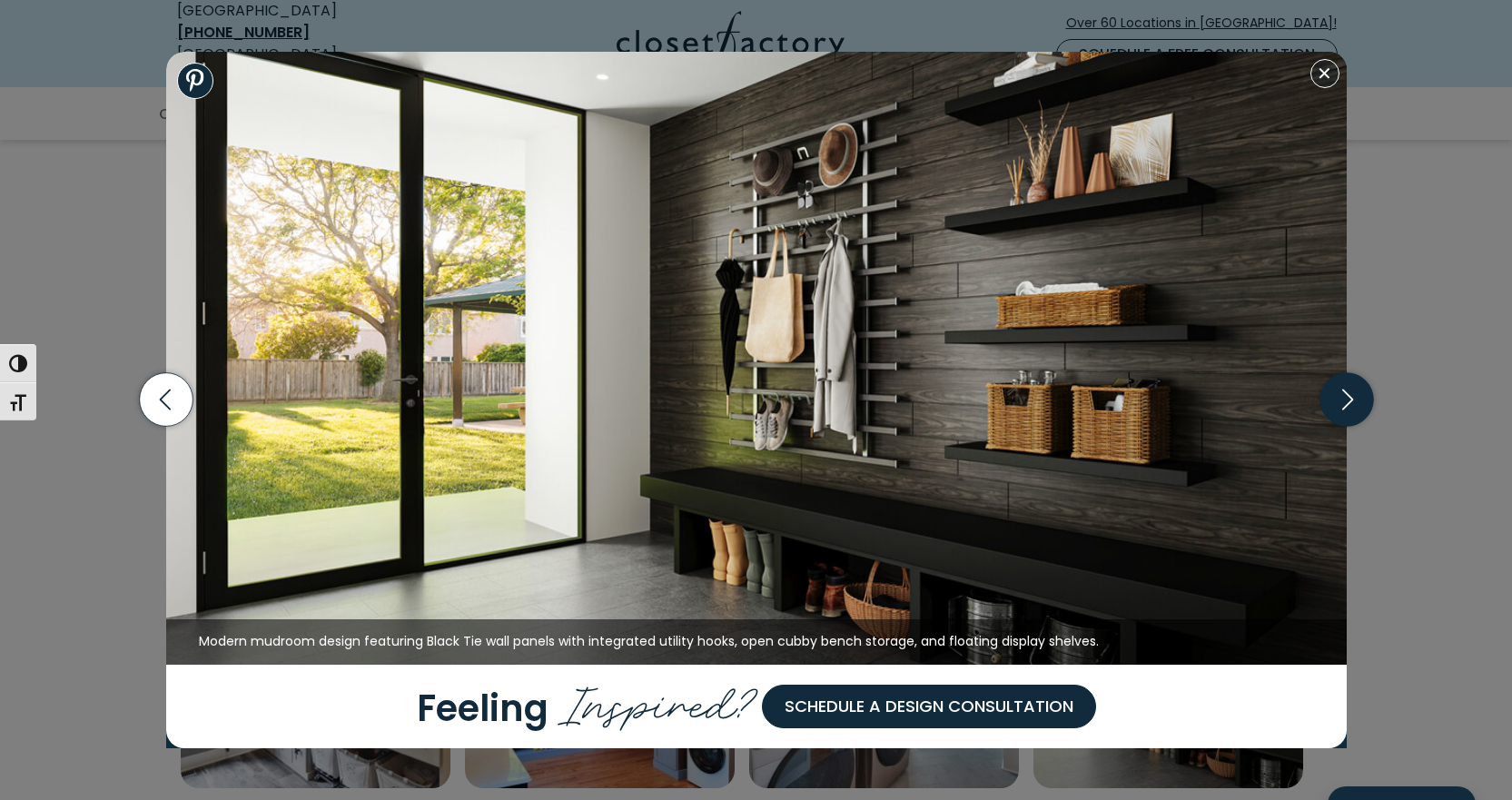
click at [1377, 406] on icon "button" at bounding box center [1346, 399] width 65 height 78
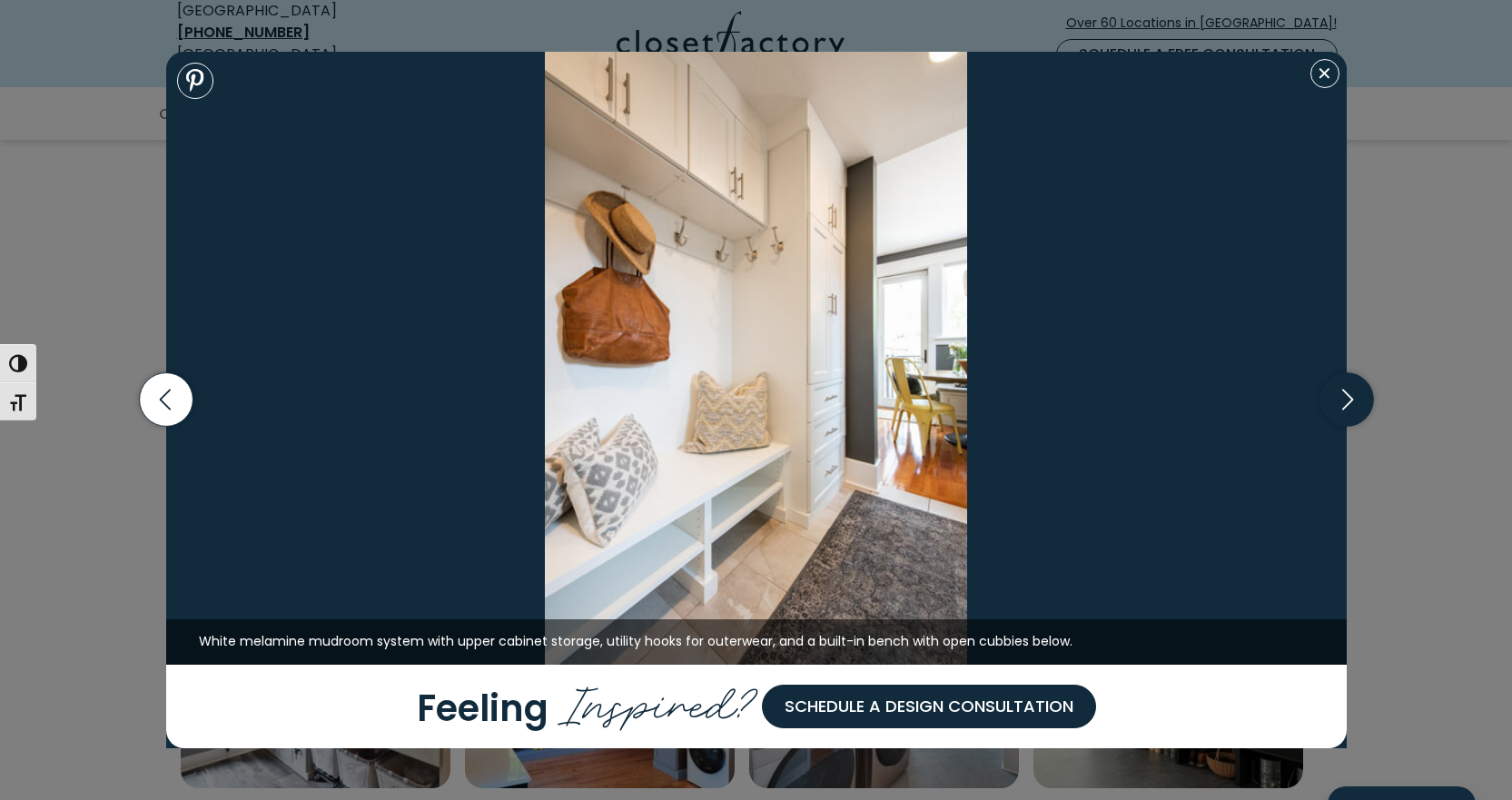
click at [1365, 406] on icon "button" at bounding box center [1346, 400] width 53 height 53
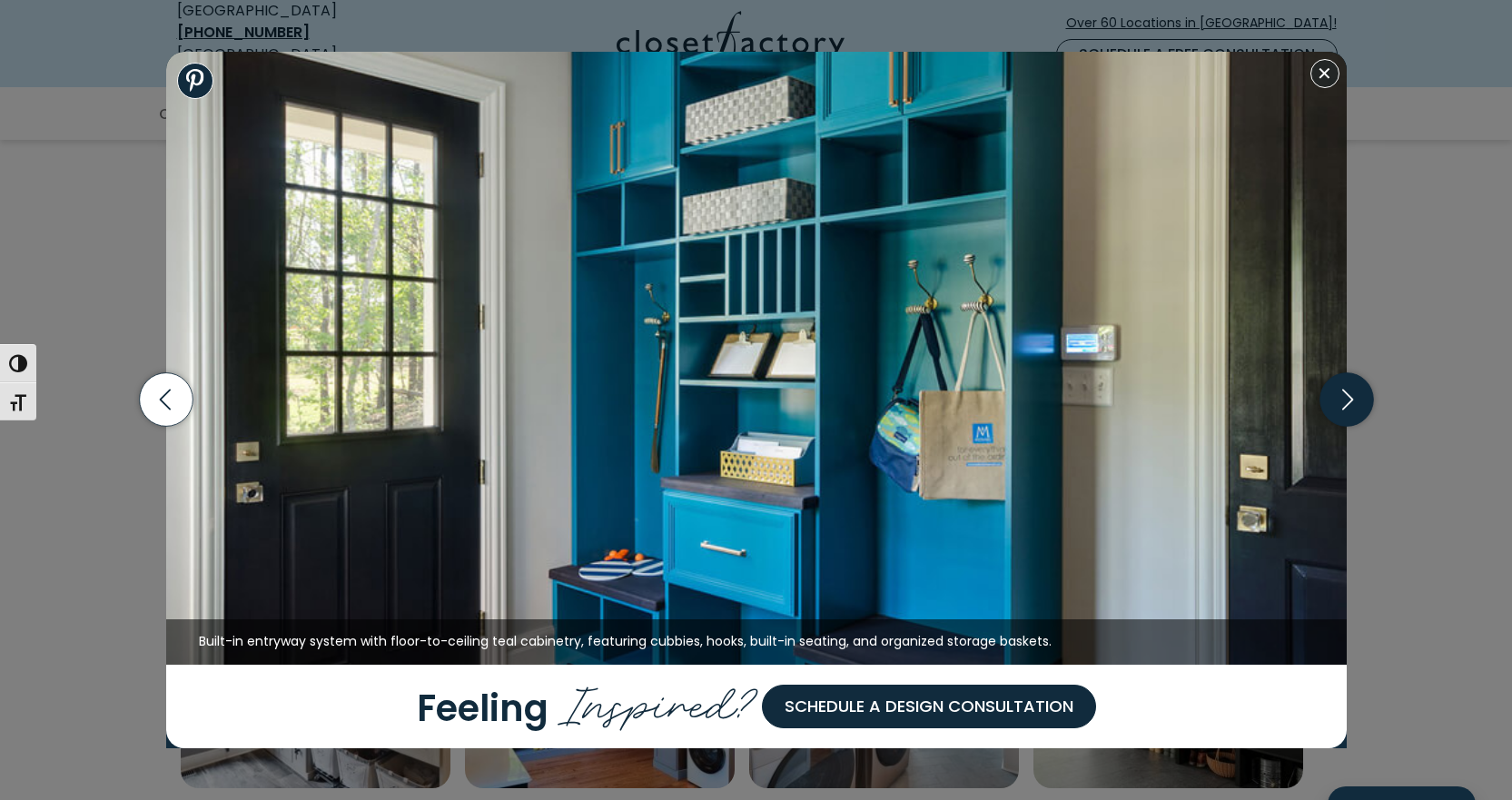
click at [1358, 394] on icon "button" at bounding box center [1346, 400] width 53 height 53
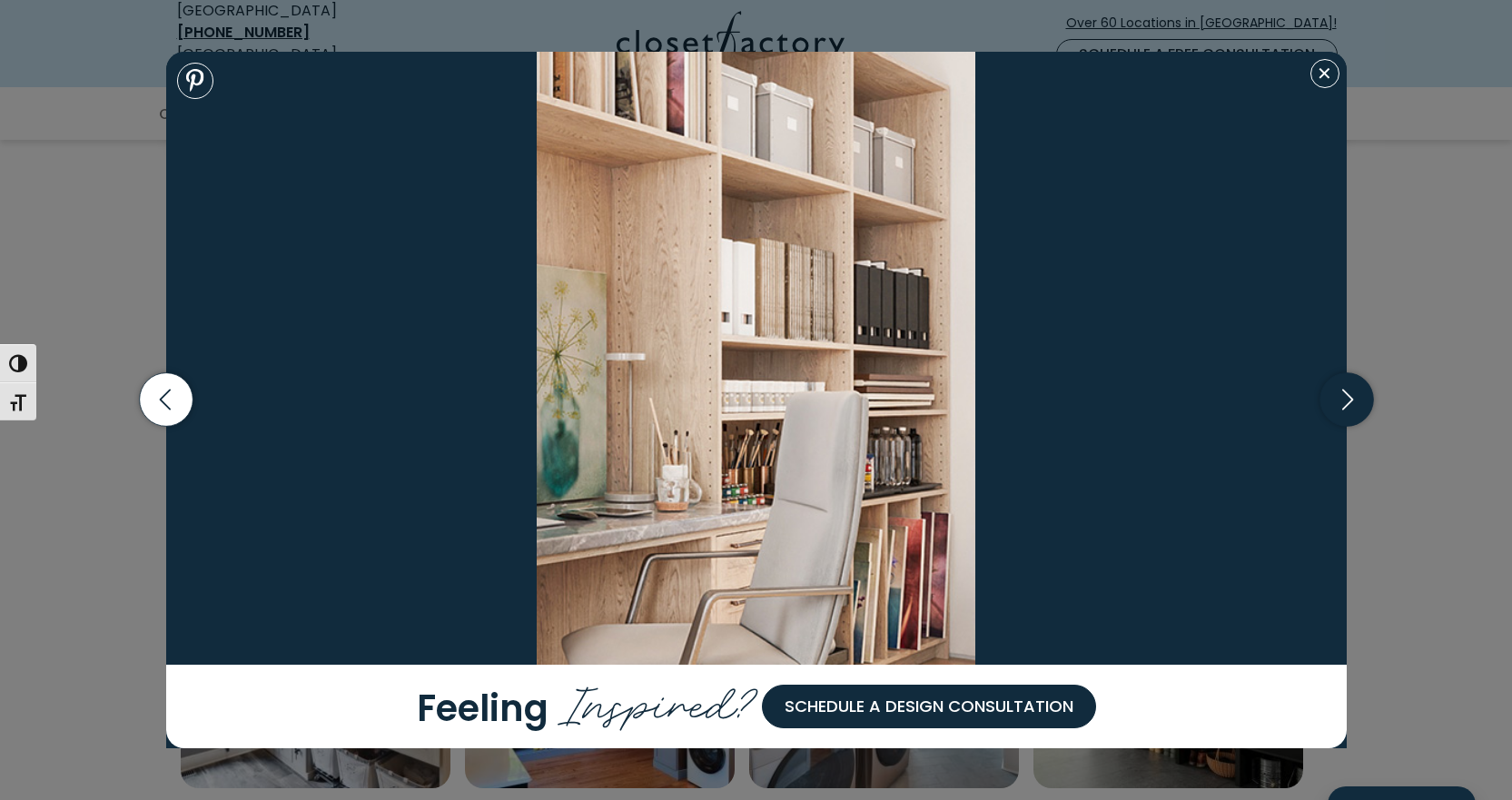
click at [1358, 394] on icon "button" at bounding box center [1346, 400] width 53 height 53
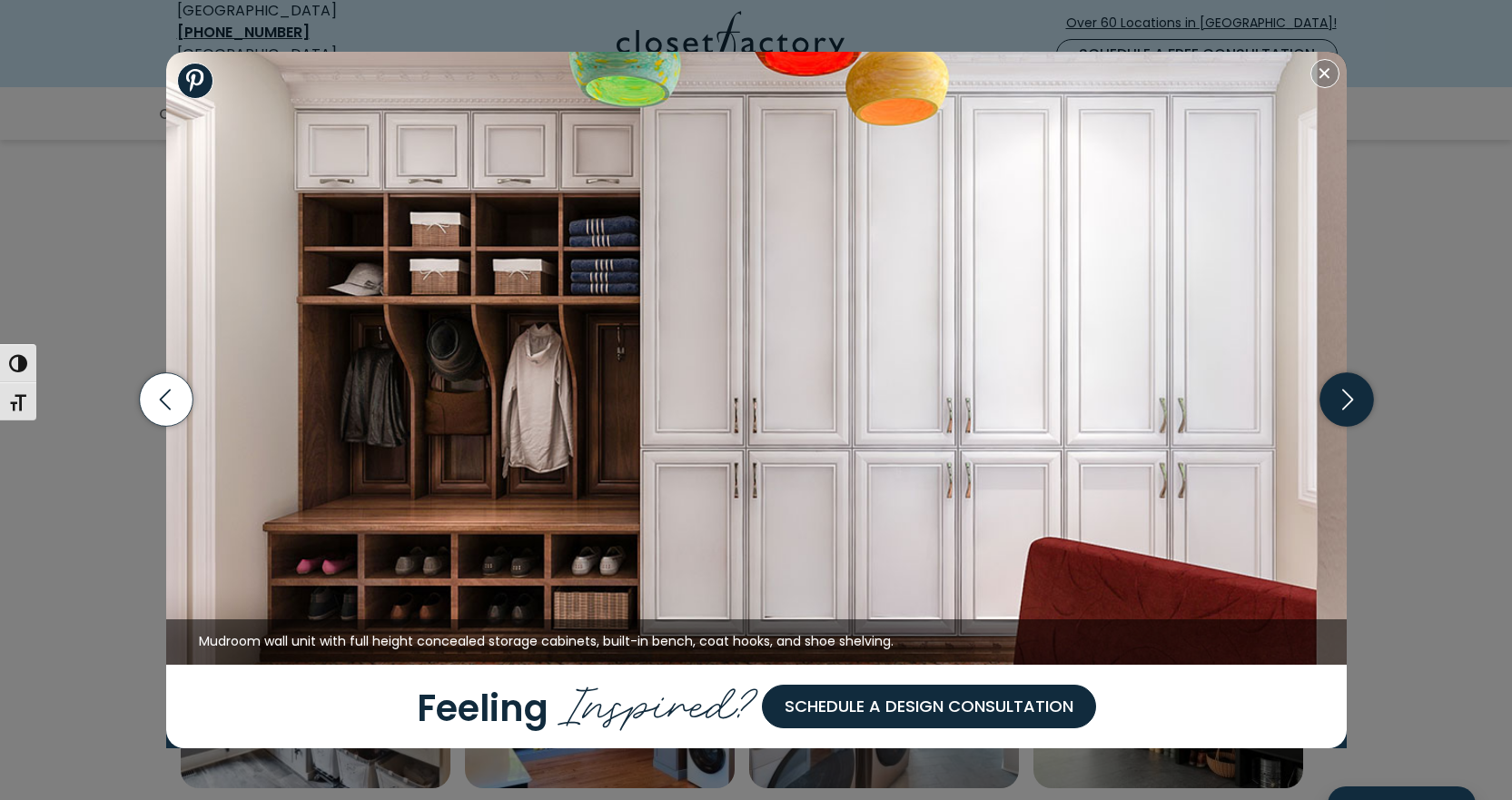
click at [1358, 394] on icon "button" at bounding box center [1346, 400] width 53 height 53
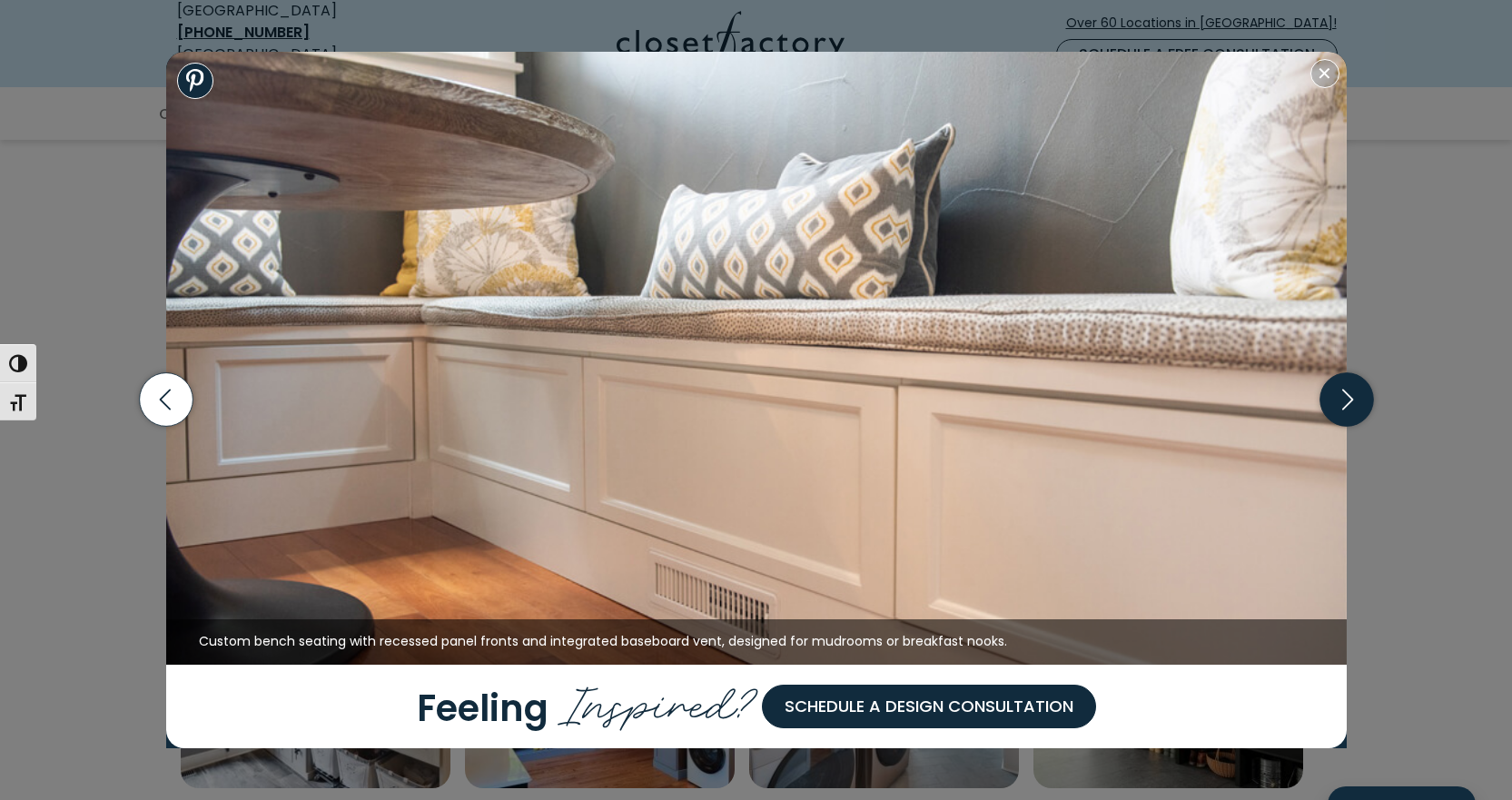
click at [1358, 394] on icon "button" at bounding box center [1346, 400] width 53 height 53
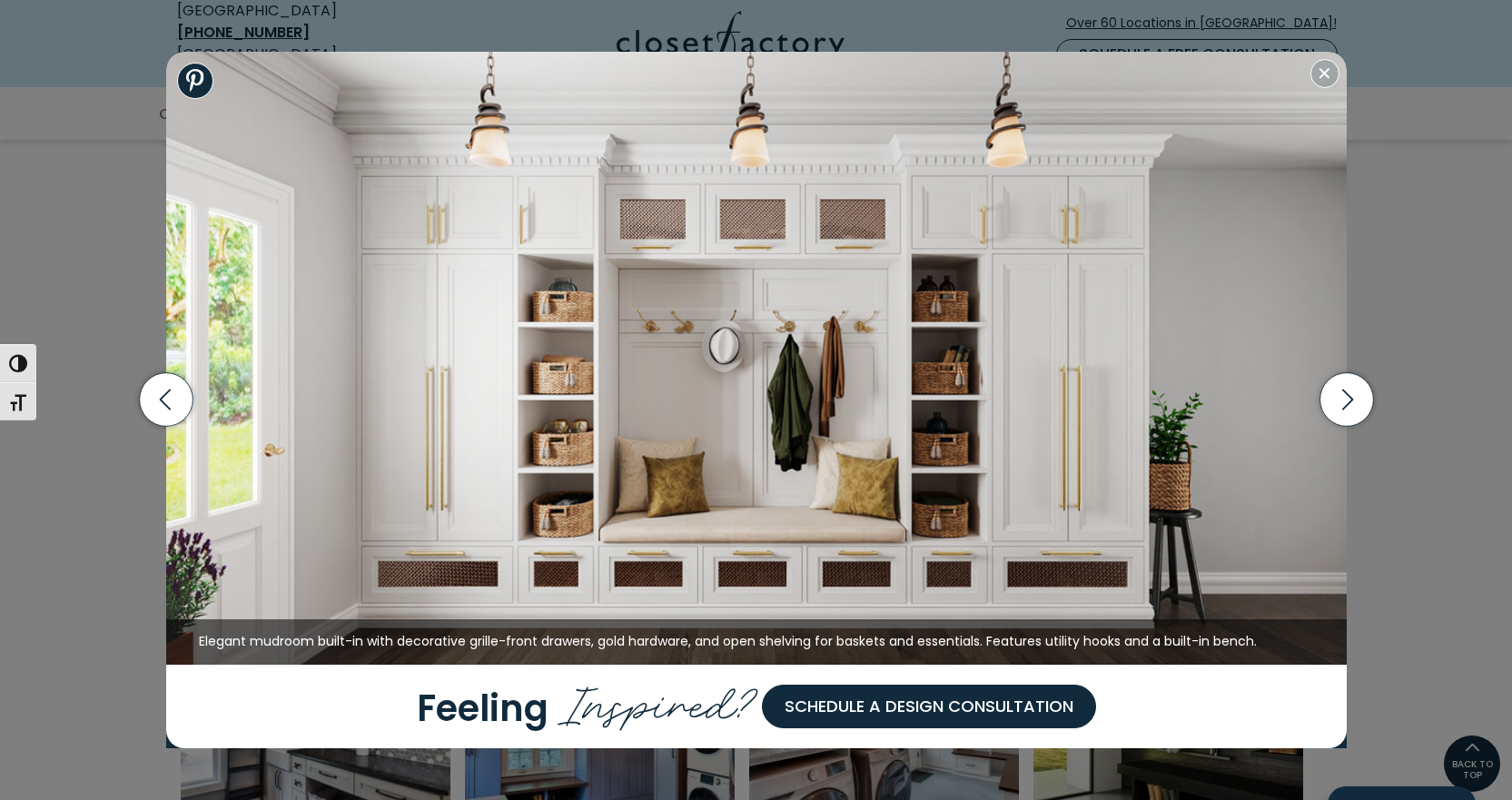
scroll to position [454, 0]
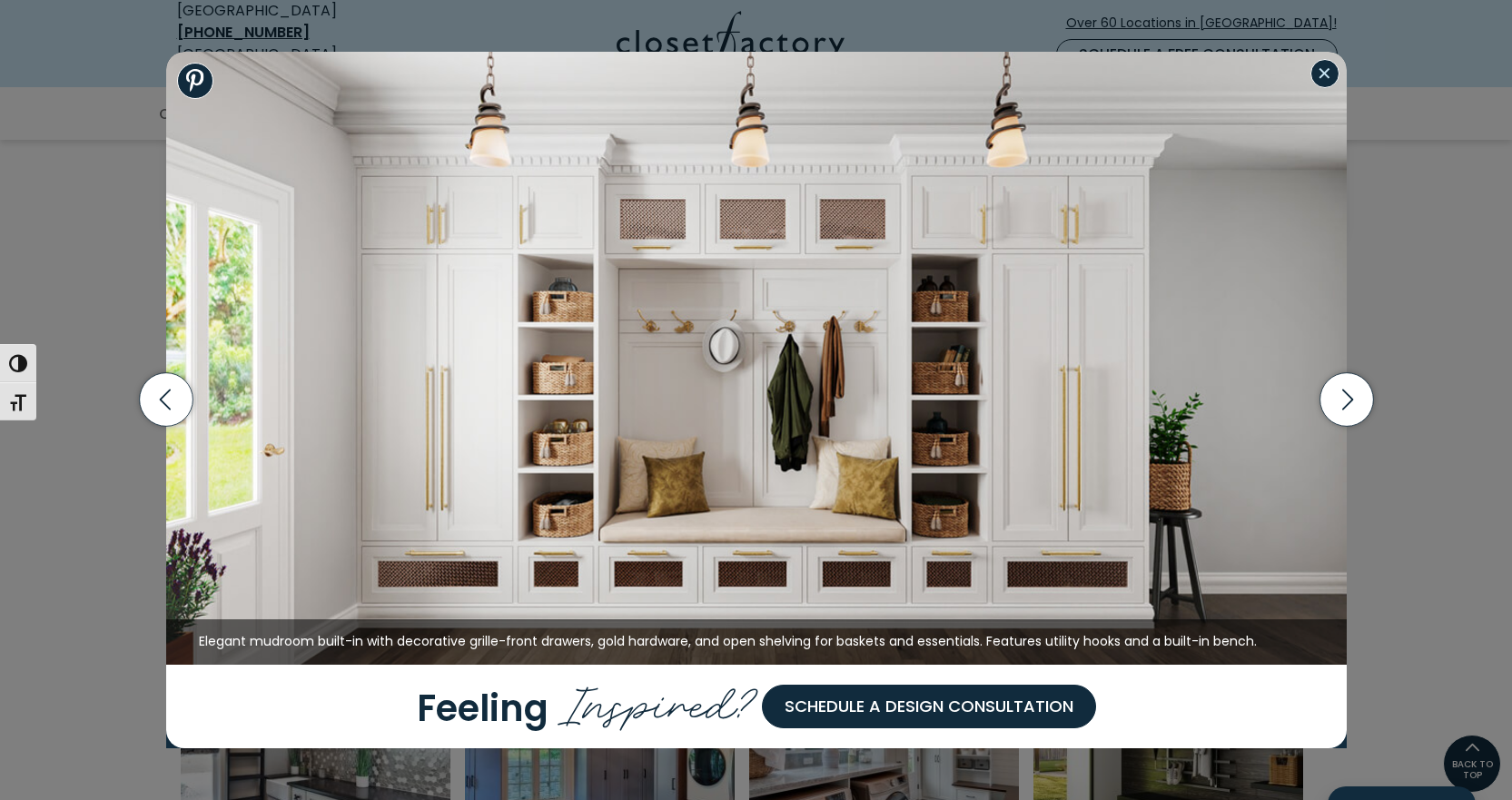
click at [1318, 74] on button "Close modal" at bounding box center [1325, 74] width 29 height 29
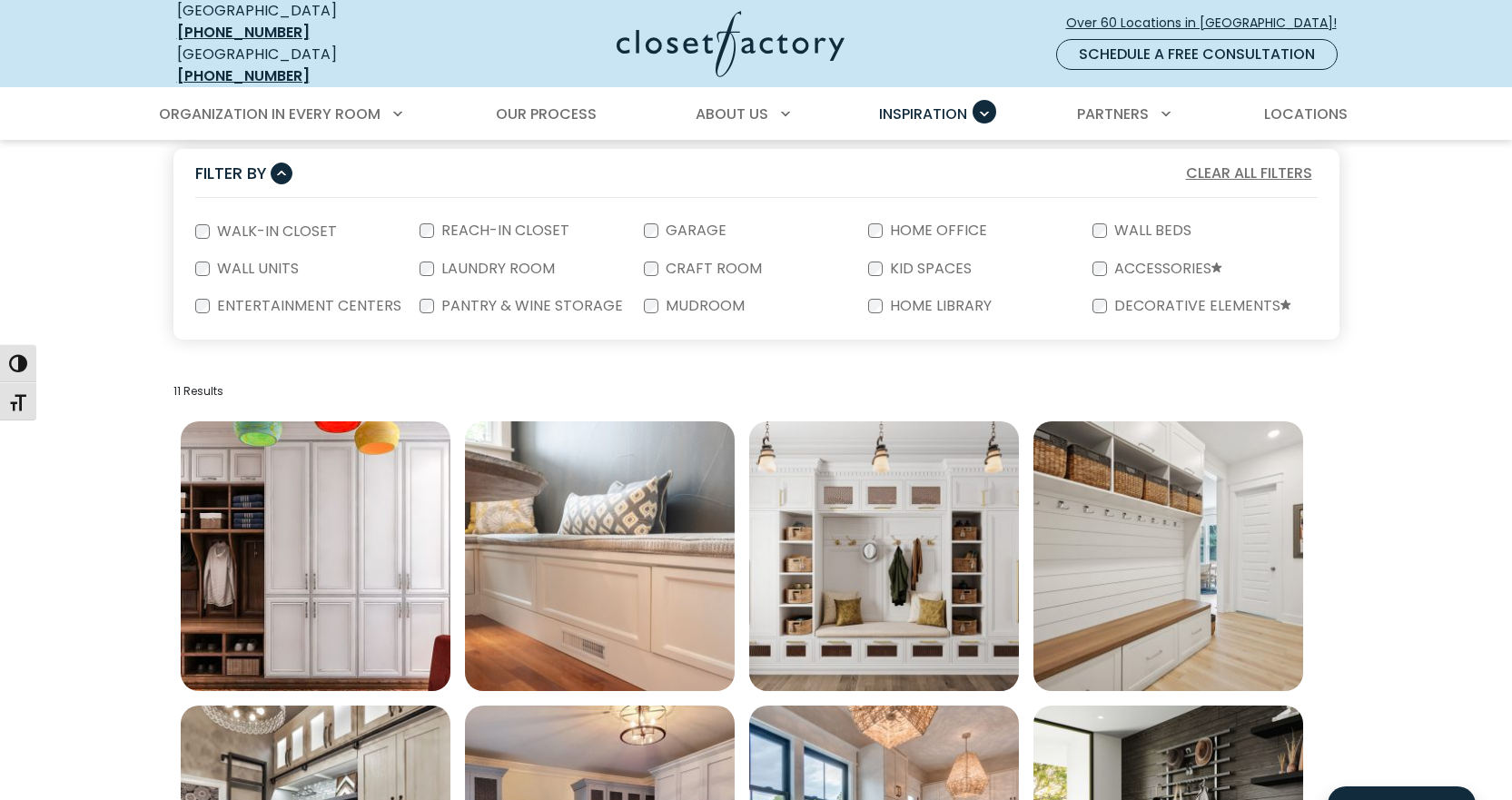
scroll to position [182, 0]
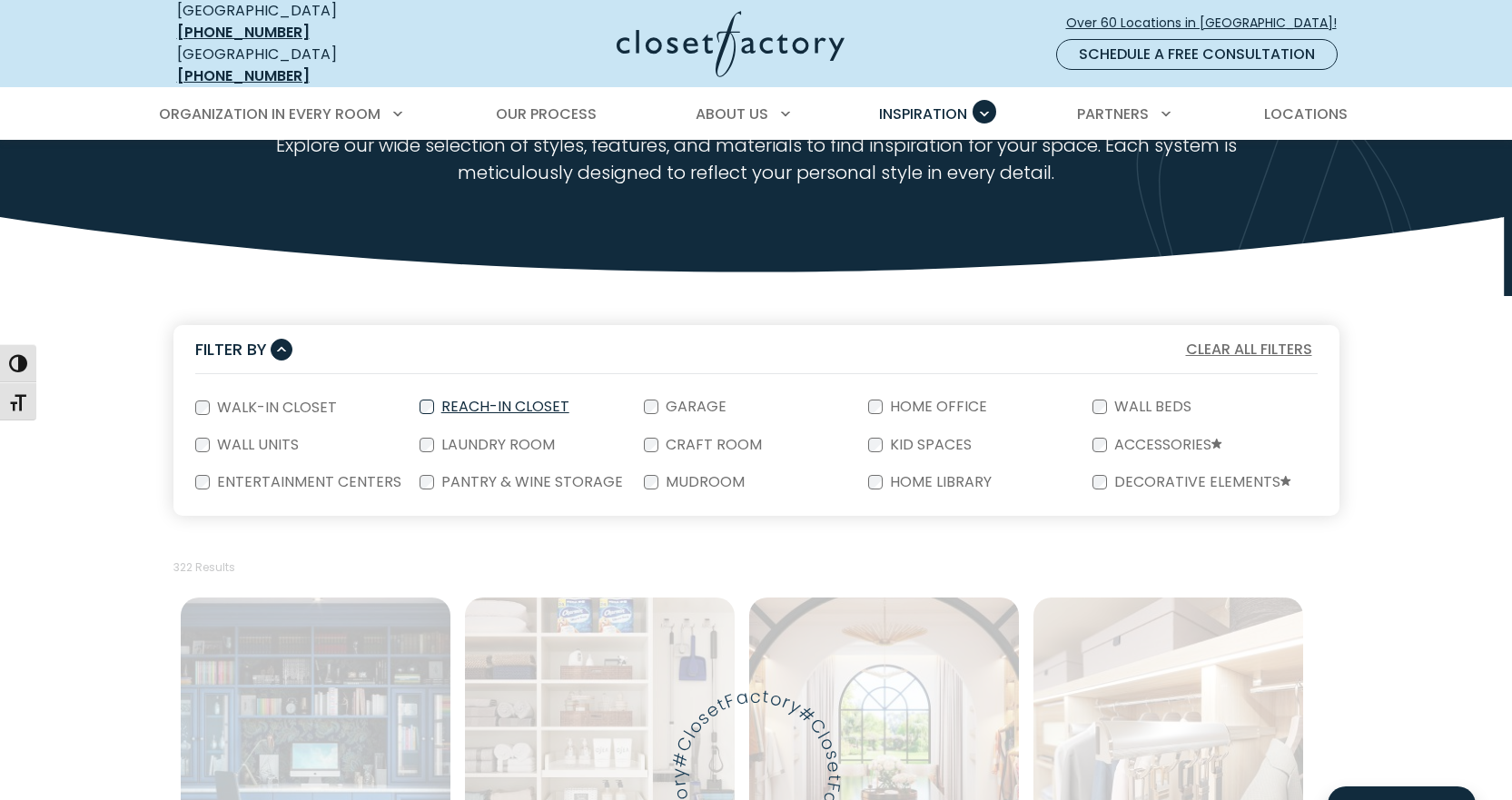
click at [458, 400] on label "Reach-In Closet" at bounding box center [503, 407] width 139 height 15
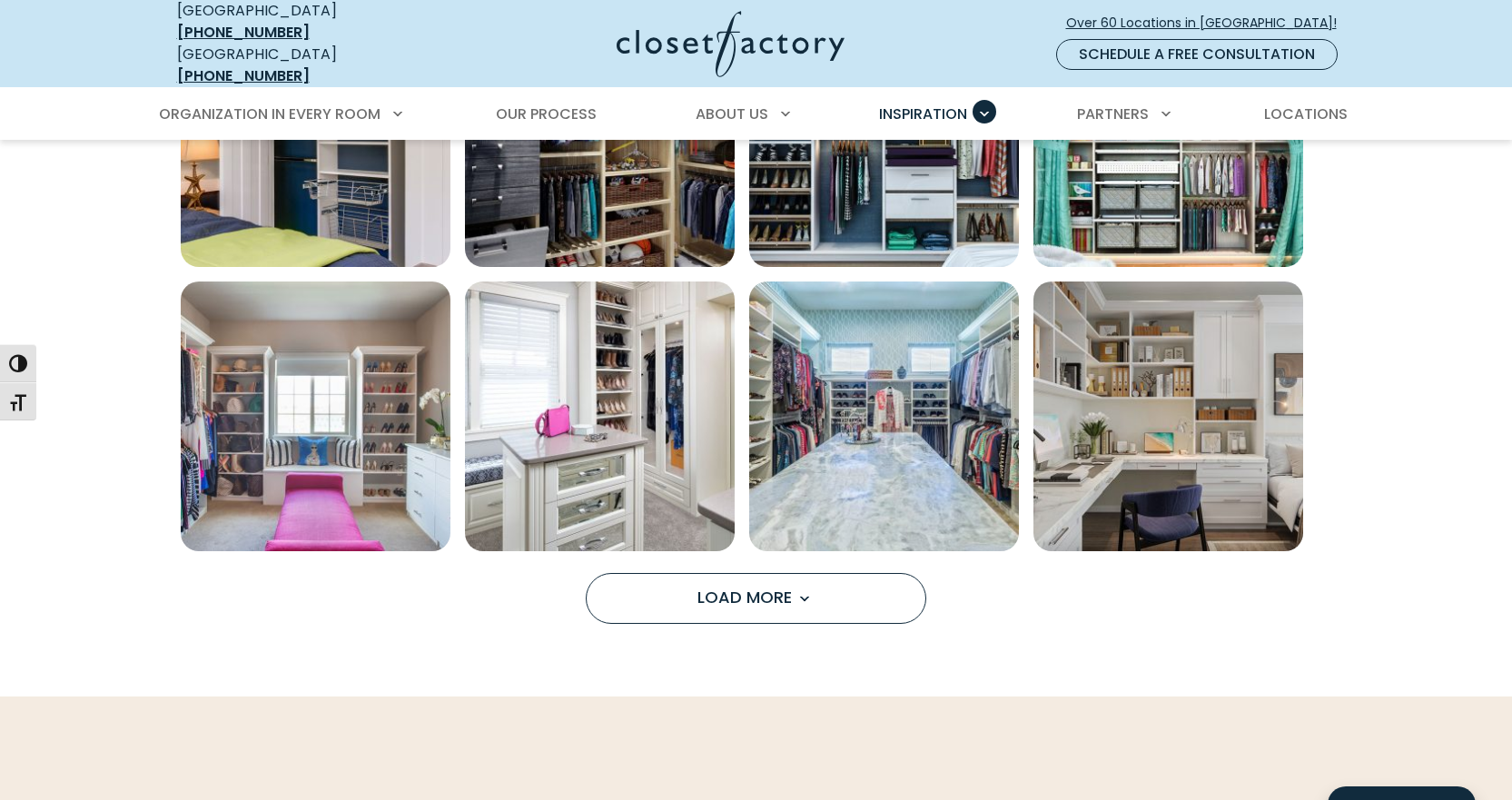
scroll to position [1363, 0]
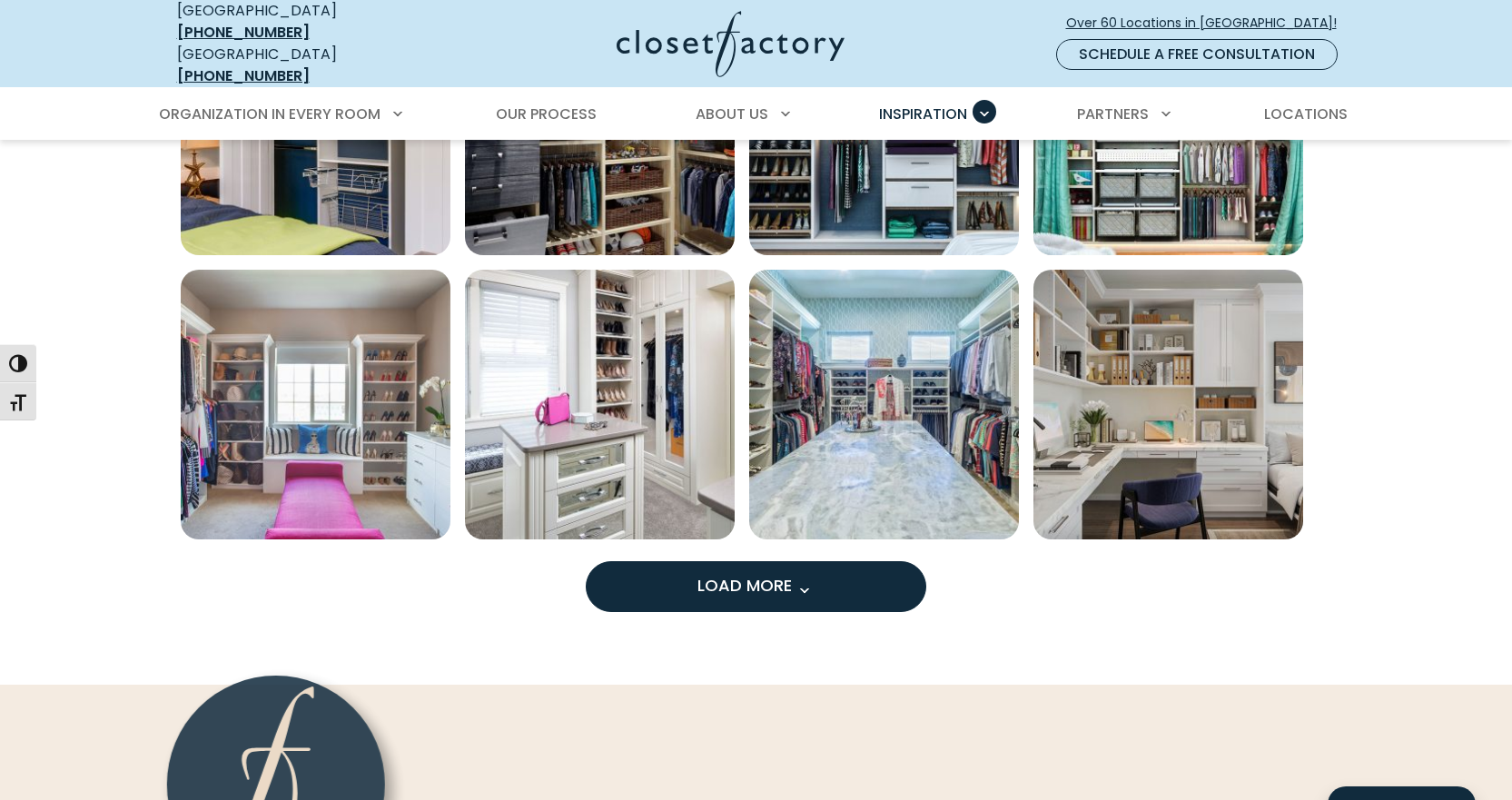
click at [850, 585] on button "Load More" at bounding box center [756, 586] width 341 height 51
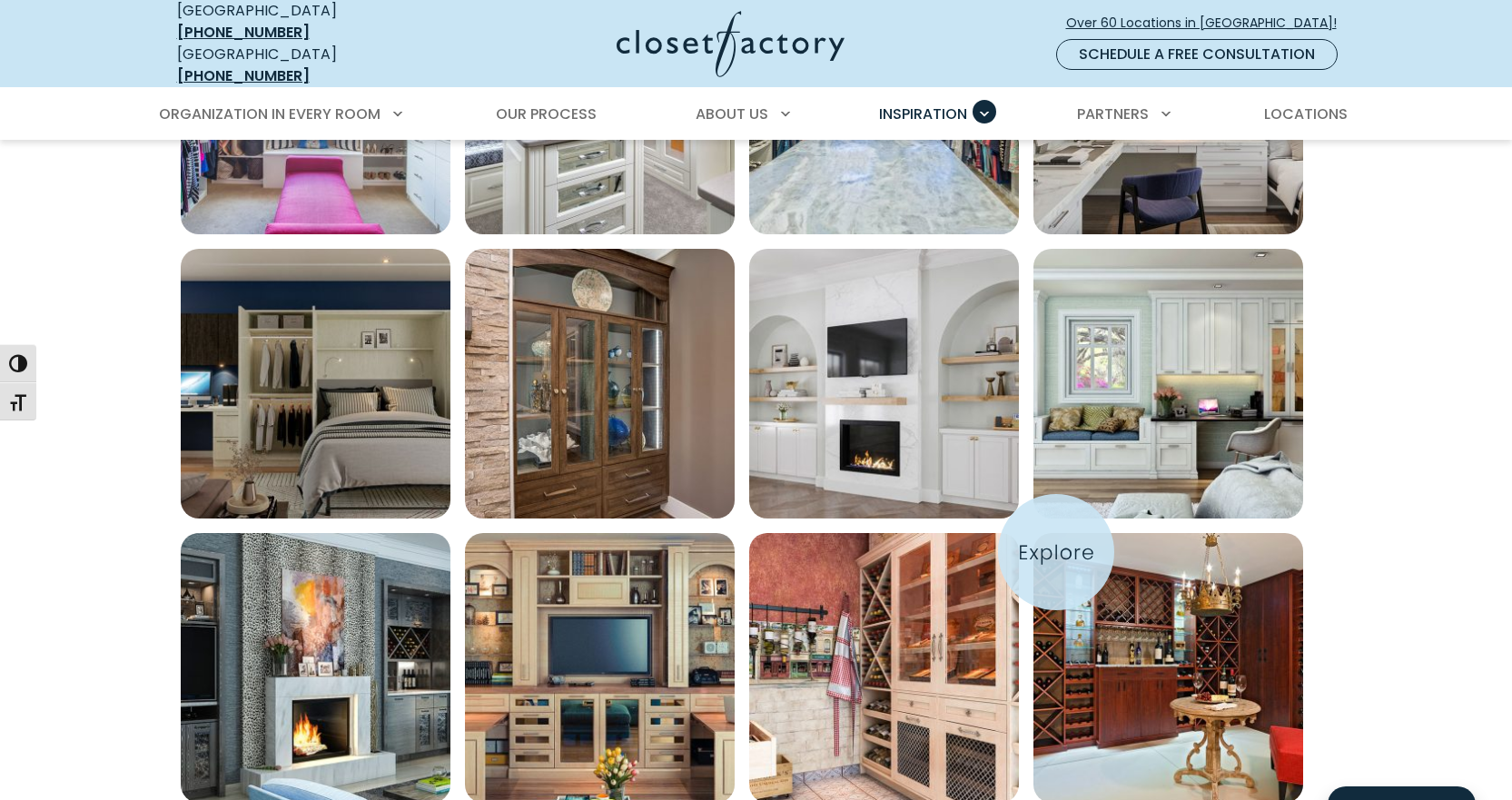
scroll to position [1726, 0]
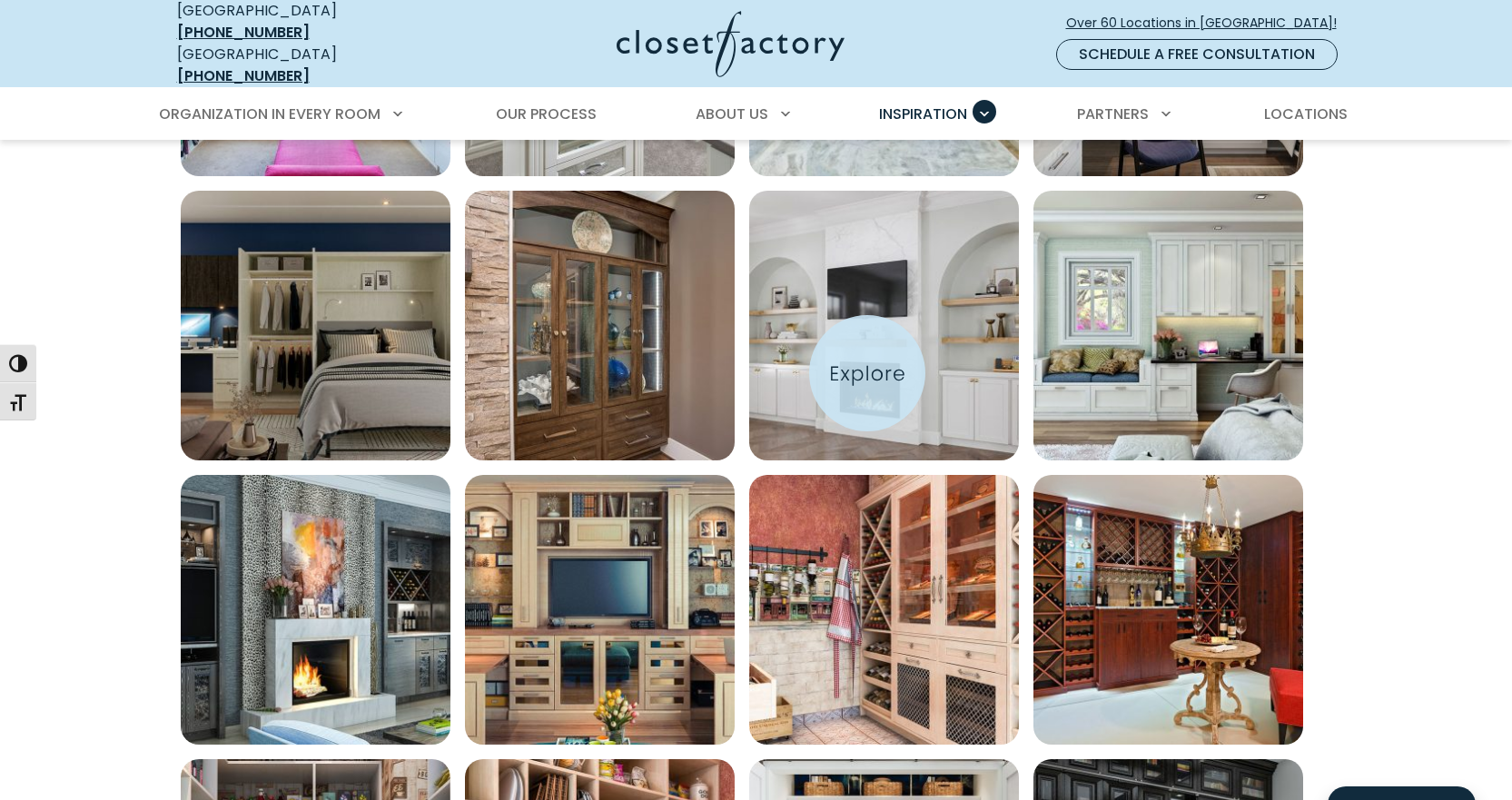
click at [870, 373] on img "Open inspiration gallery to preview enlarged image" at bounding box center [884, 325] width 270 height 270
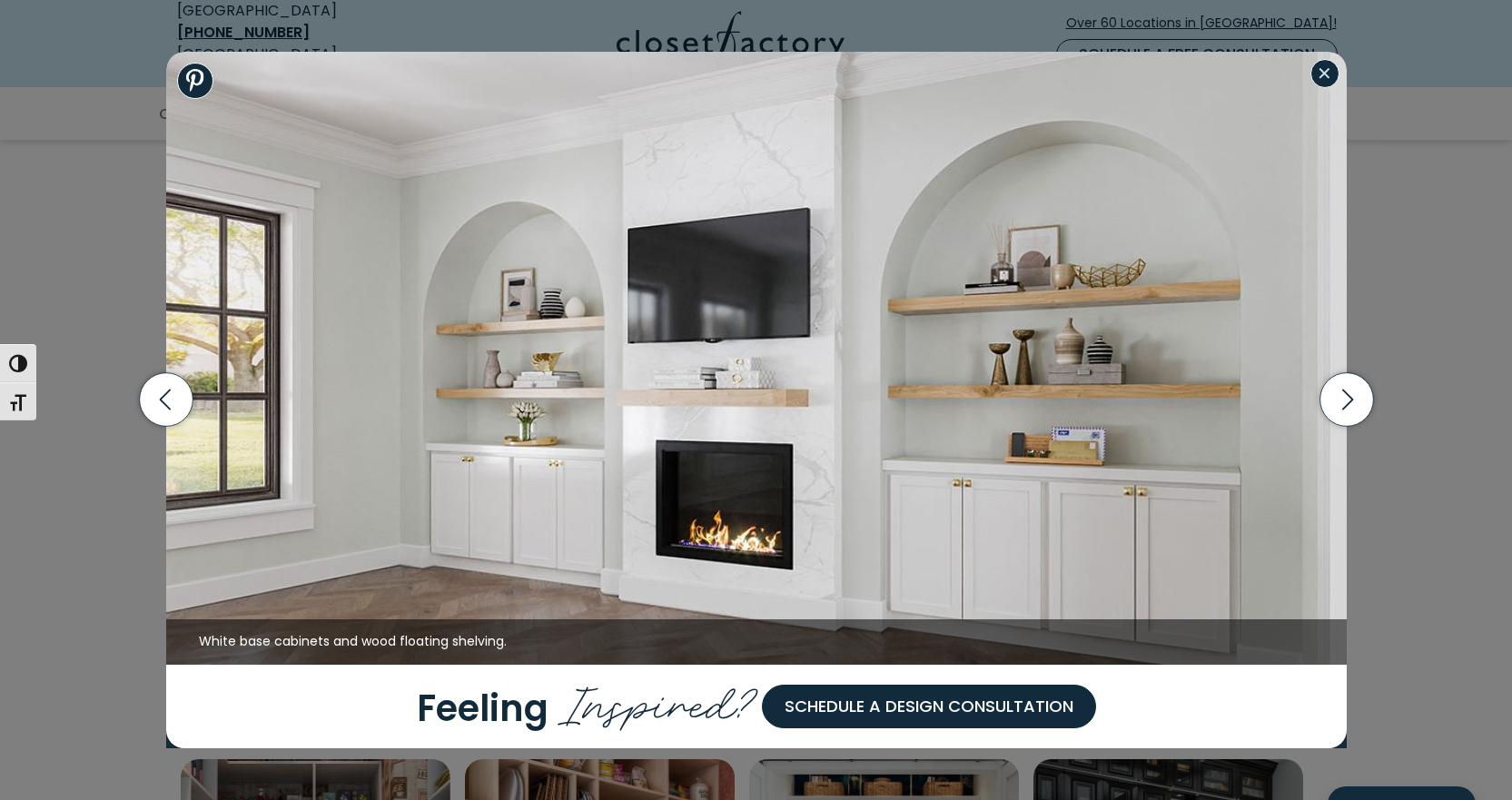
click at [1334, 81] on button "Close modal" at bounding box center [1325, 74] width 29 height 29
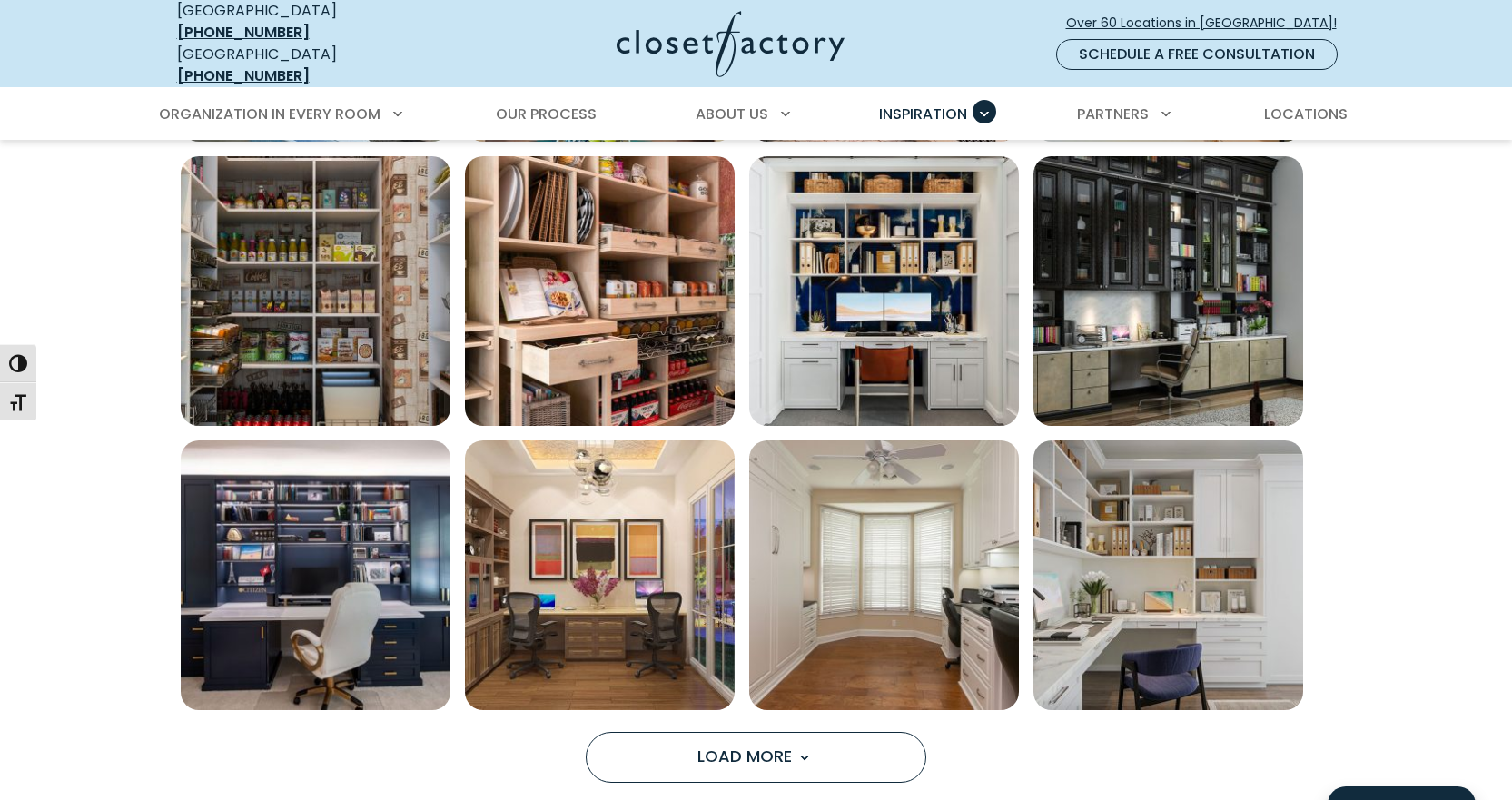
scroll to position [2362, 0]
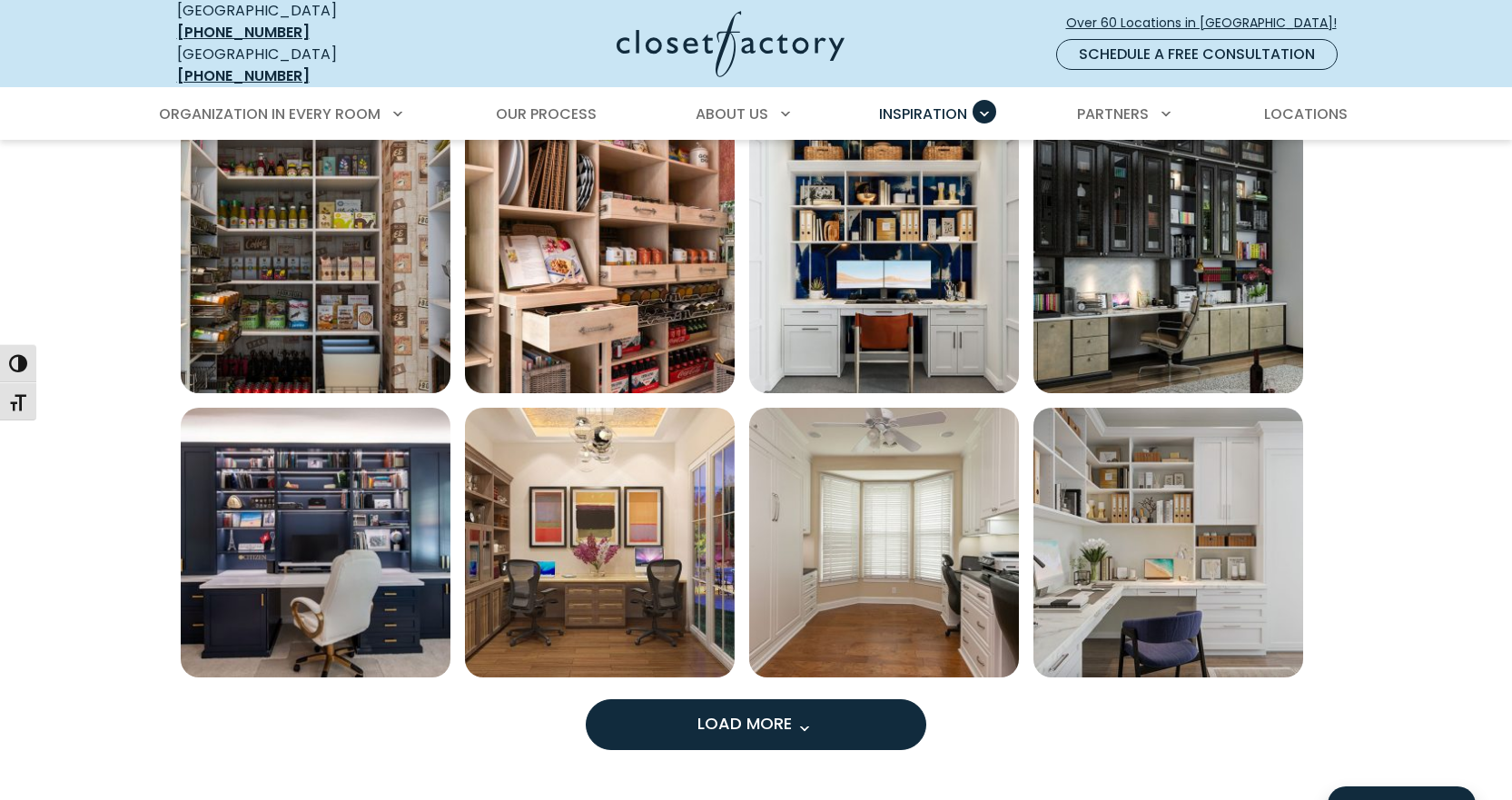
click at [775, 712] on span "Load More" at bounding box center [756, 724] width 118 height 23
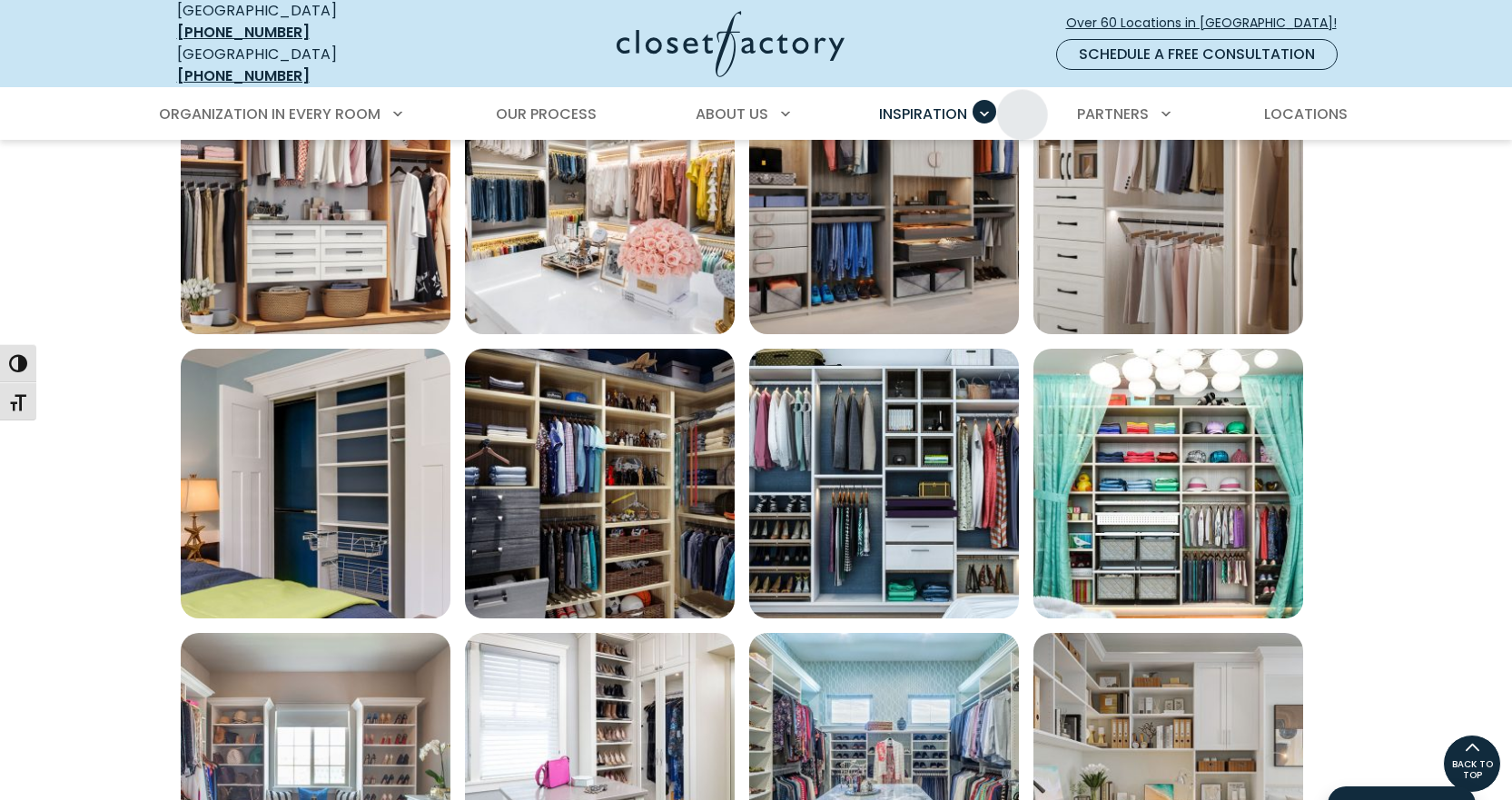
scroll to position [545, 0]
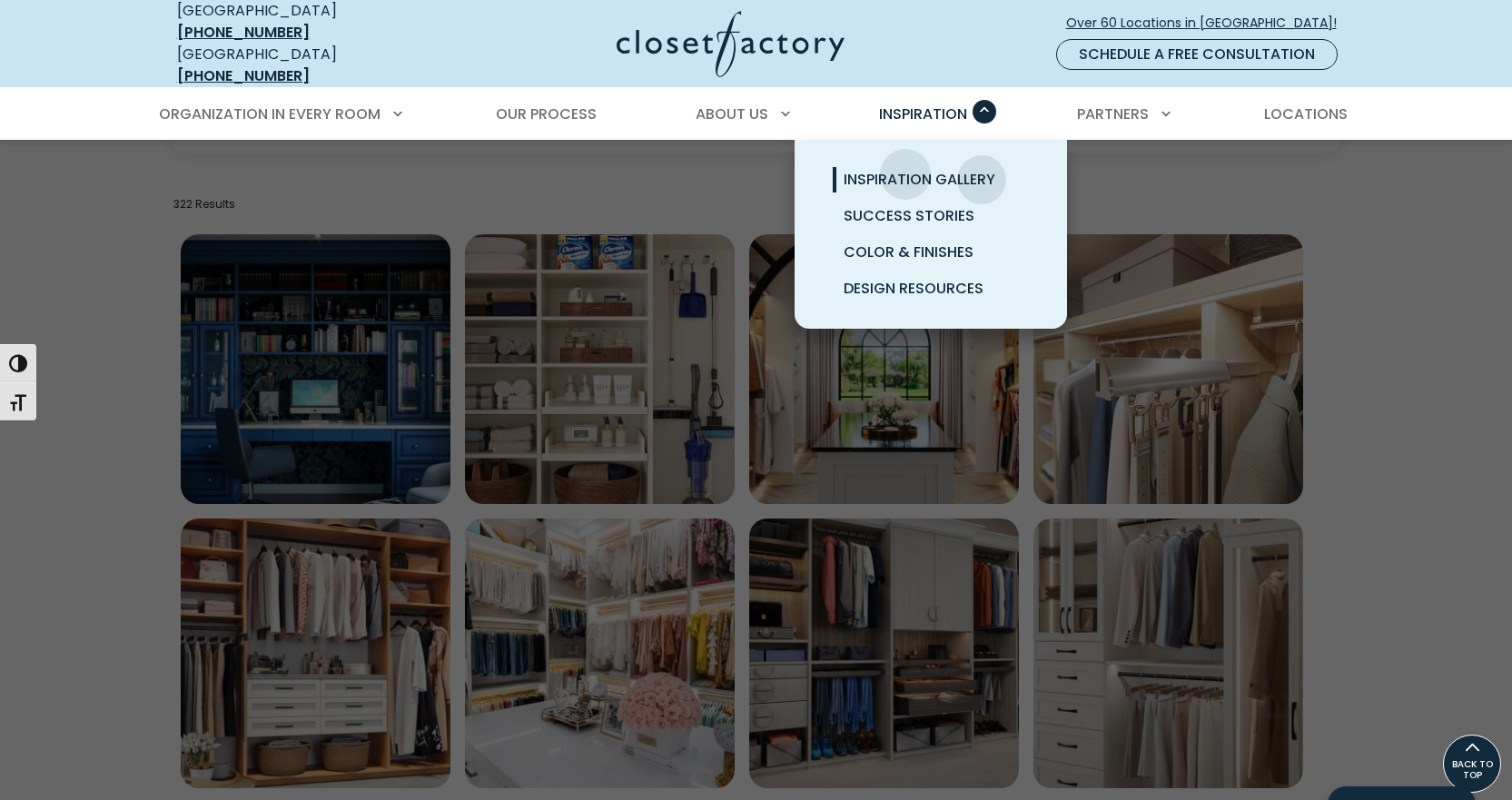
click at [906, 169] on span "Inspiration Gallery" at bounding box center [920, 179] width 152 height 21
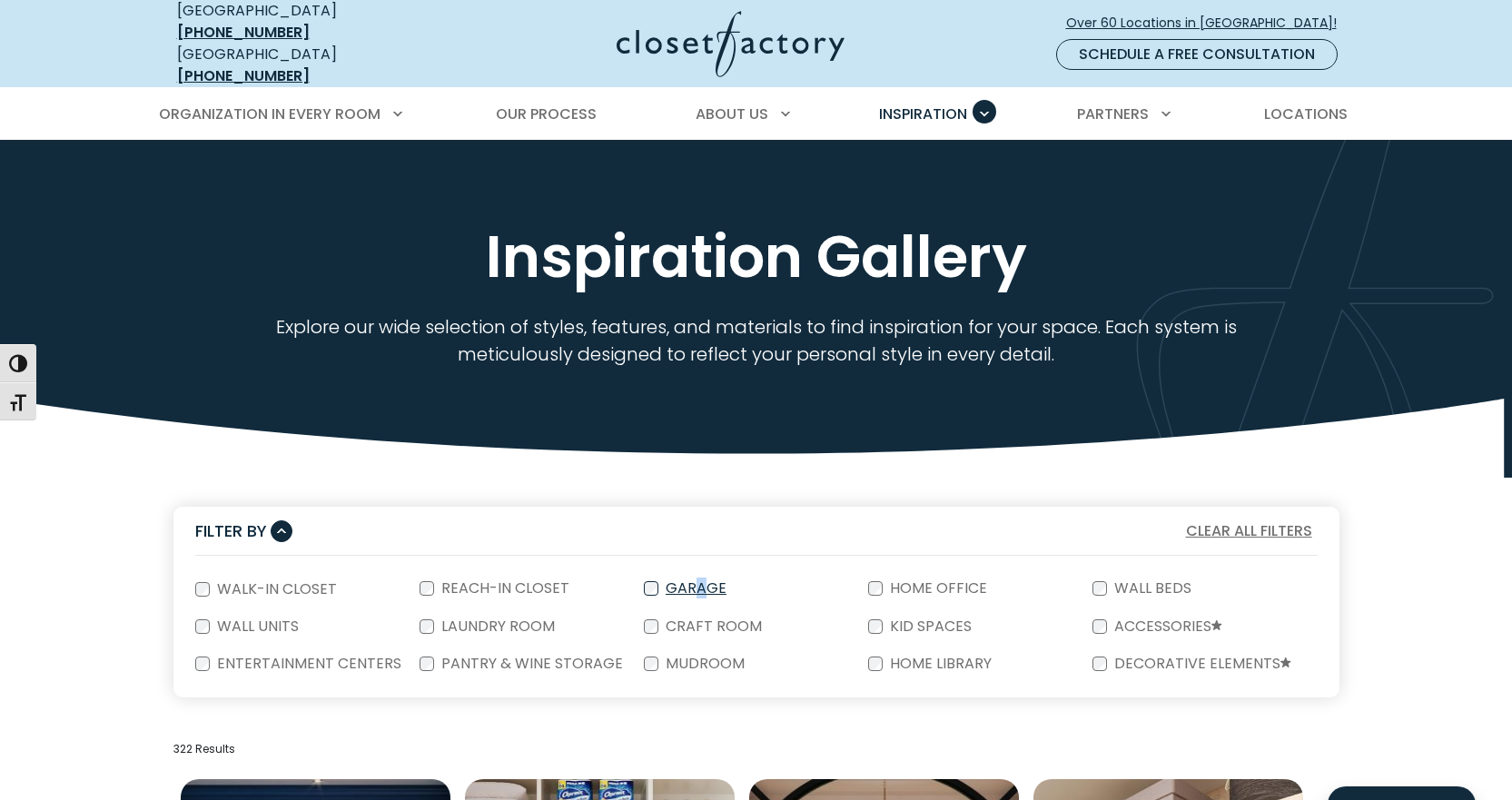
click at [692, 582] on label "Garage" at bounding box center [695, 589] width 72 height 15
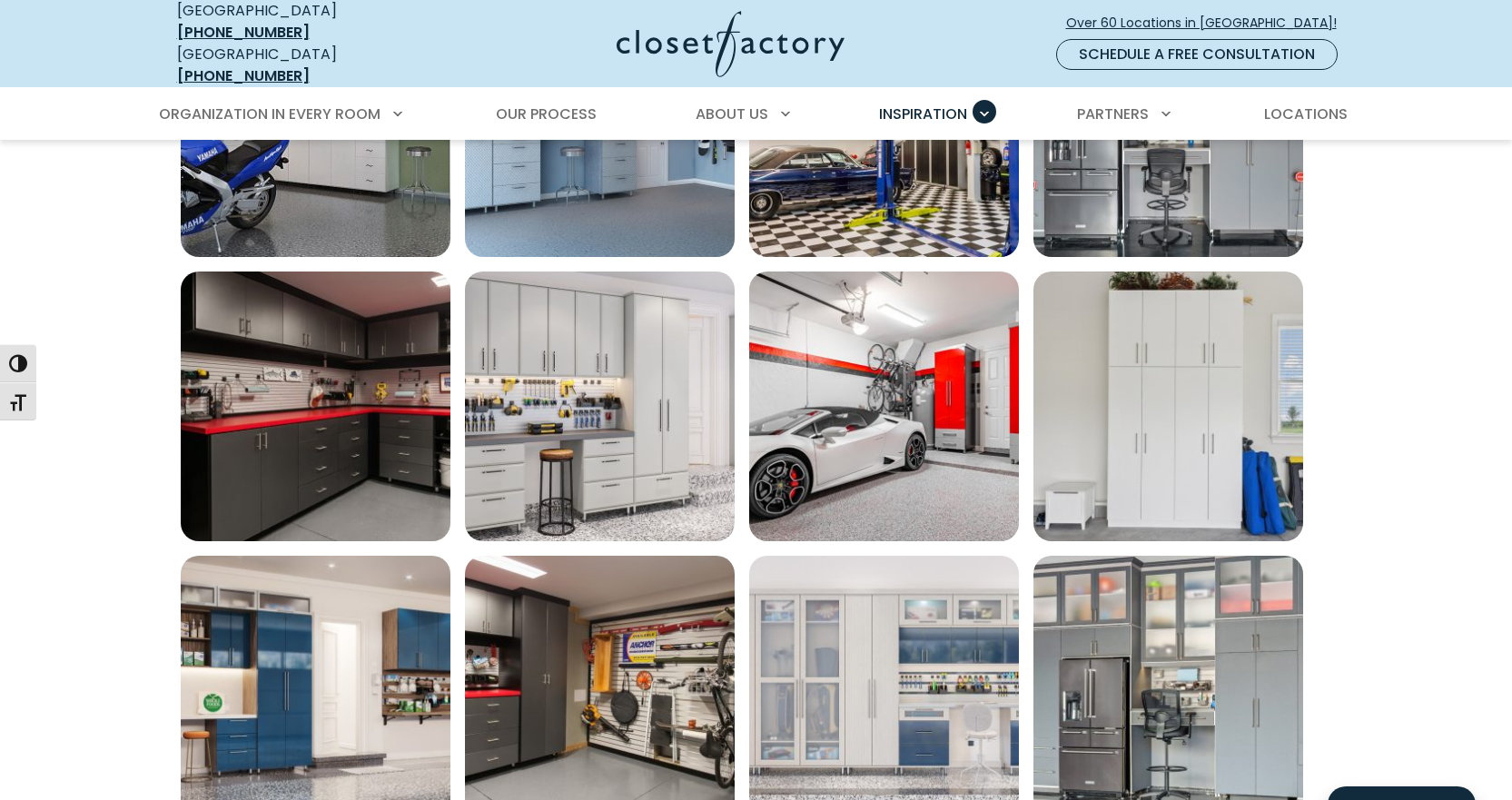
scroll to position [1272, 0]
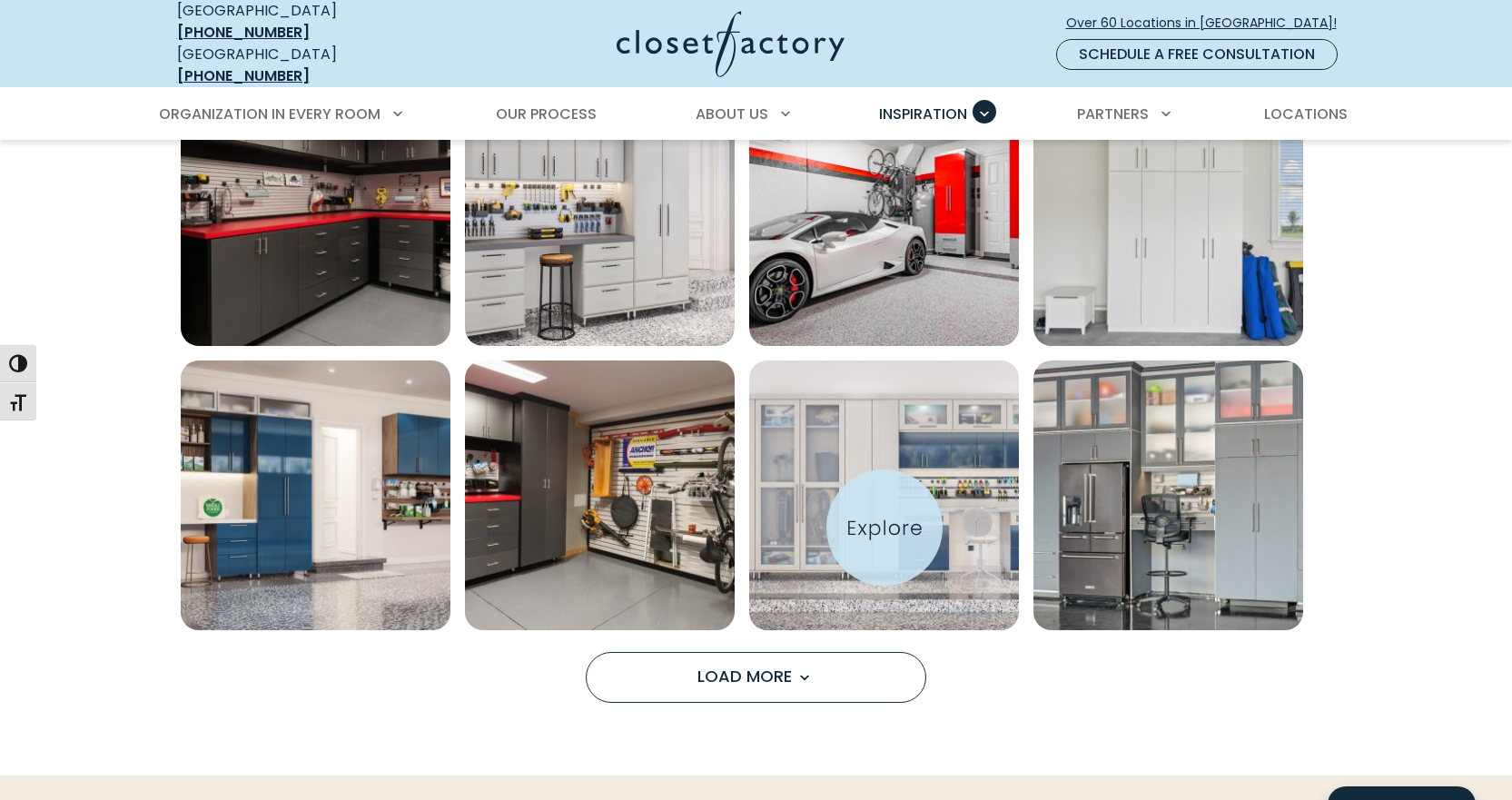
click at [885, 528] on img "Open inspiration gallery to preview enlarged image" at bounding box center [884, 495] width 270 height 270
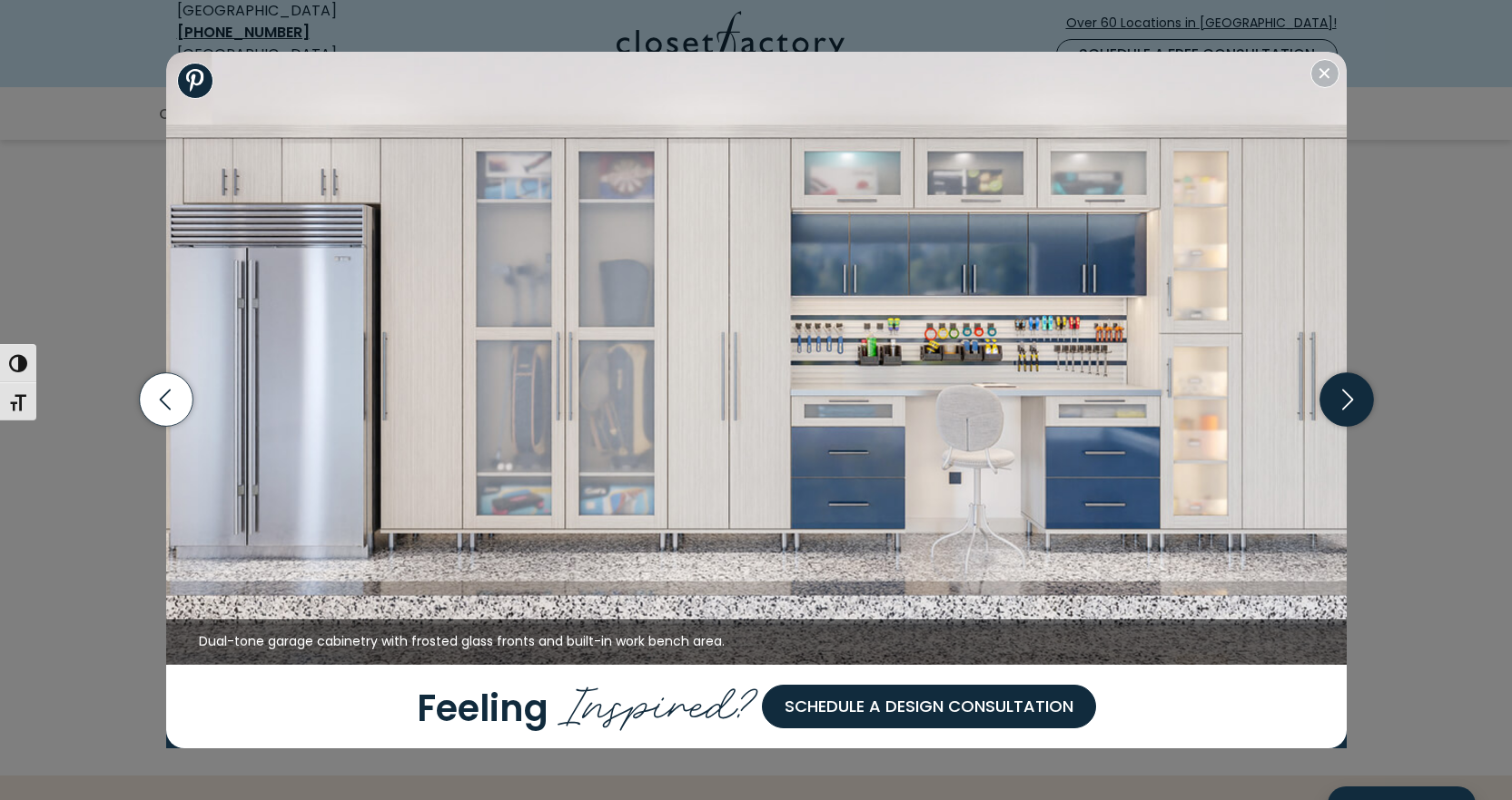
click at [1343, 396] on icon "button" at bounding box center [1346, 400] width 53 height 53
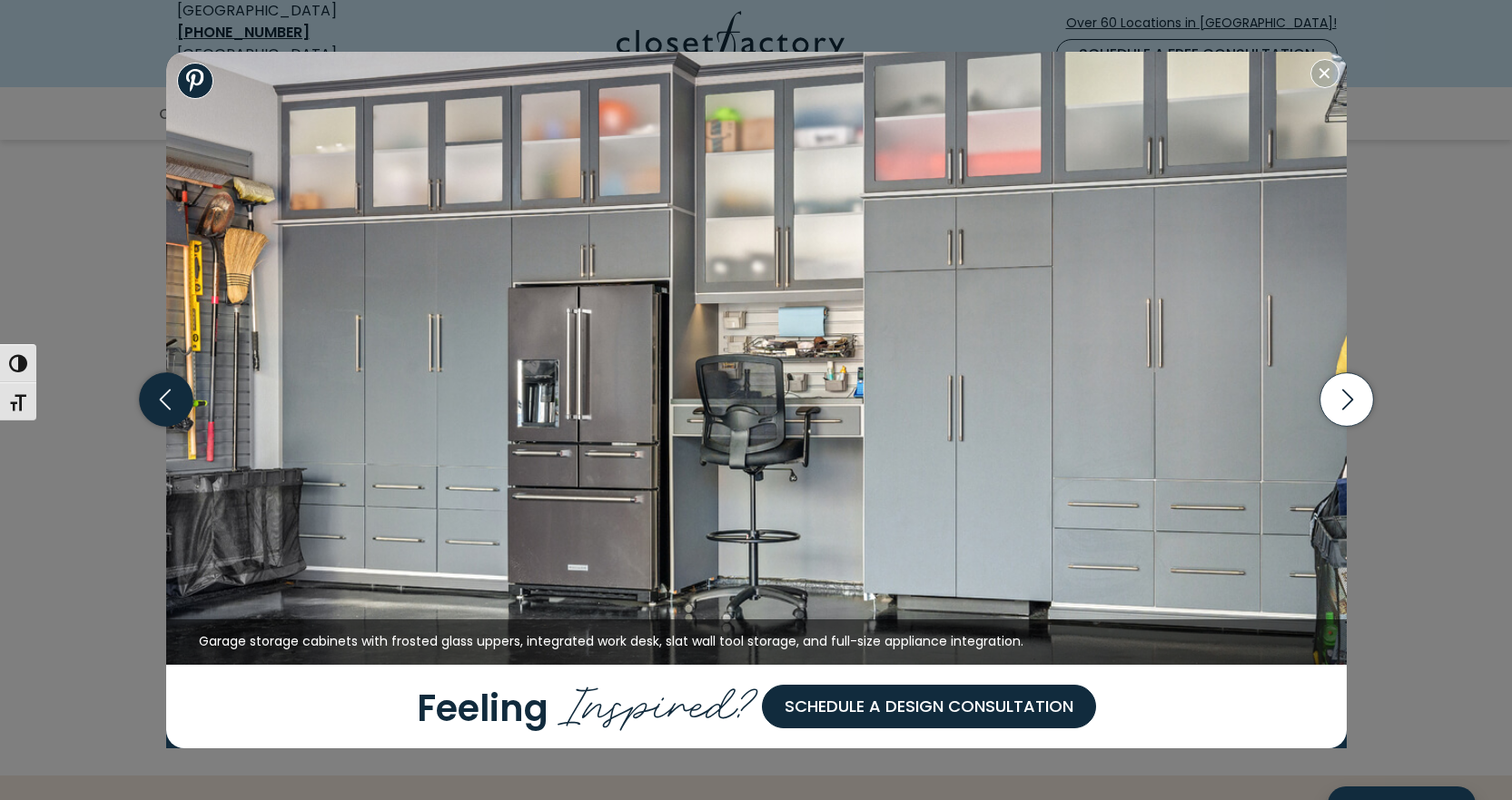
click at [159, 403] on icon "button" at bounding box center [166, 400] width 53 height 53
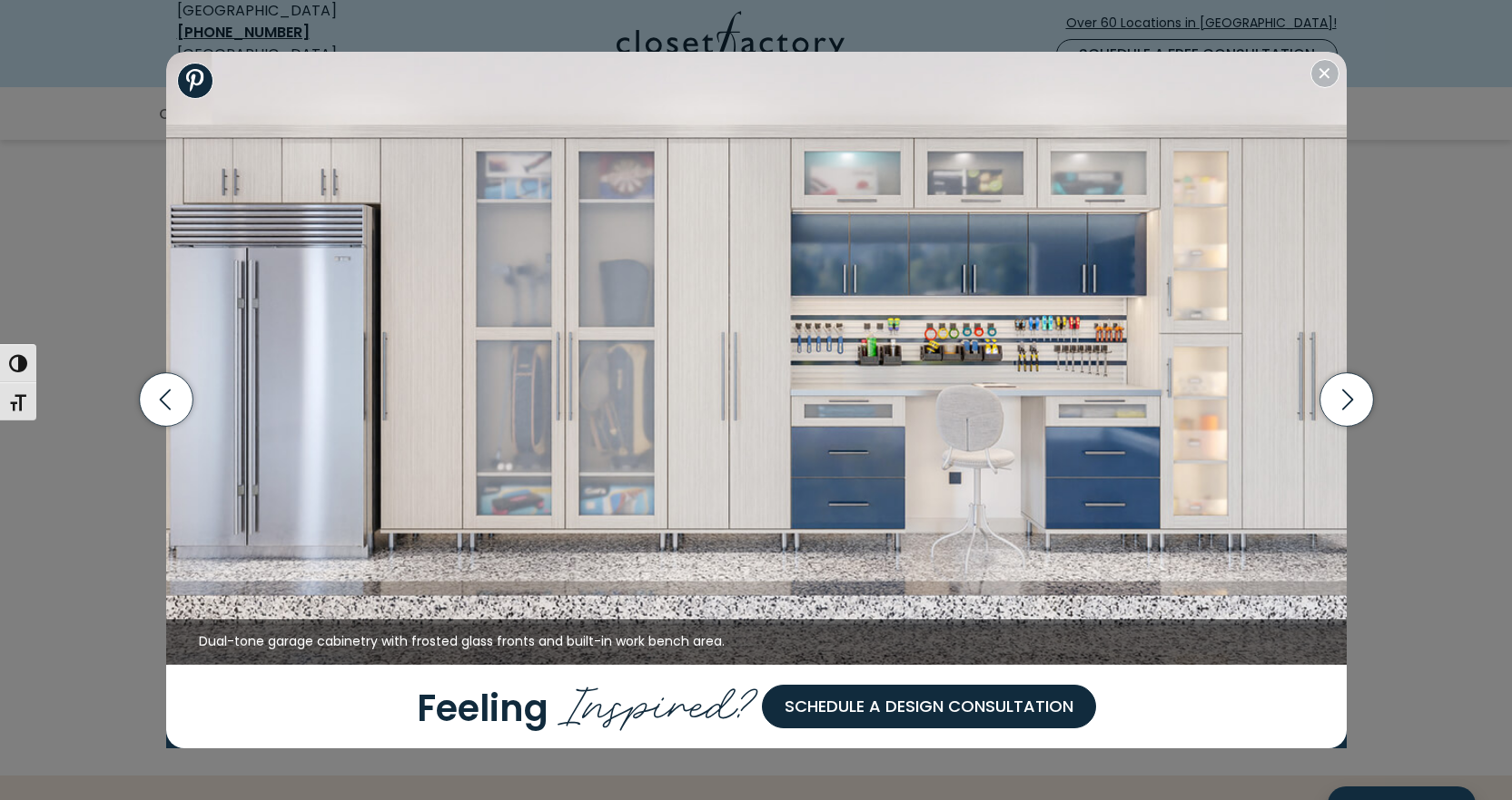
click at [500, 320] on img at bounding box center [756, 358] width 1180 height 613
click at [1321, 78] on button "Close modal" at bounding box center [1325, 74] width 29 height 29
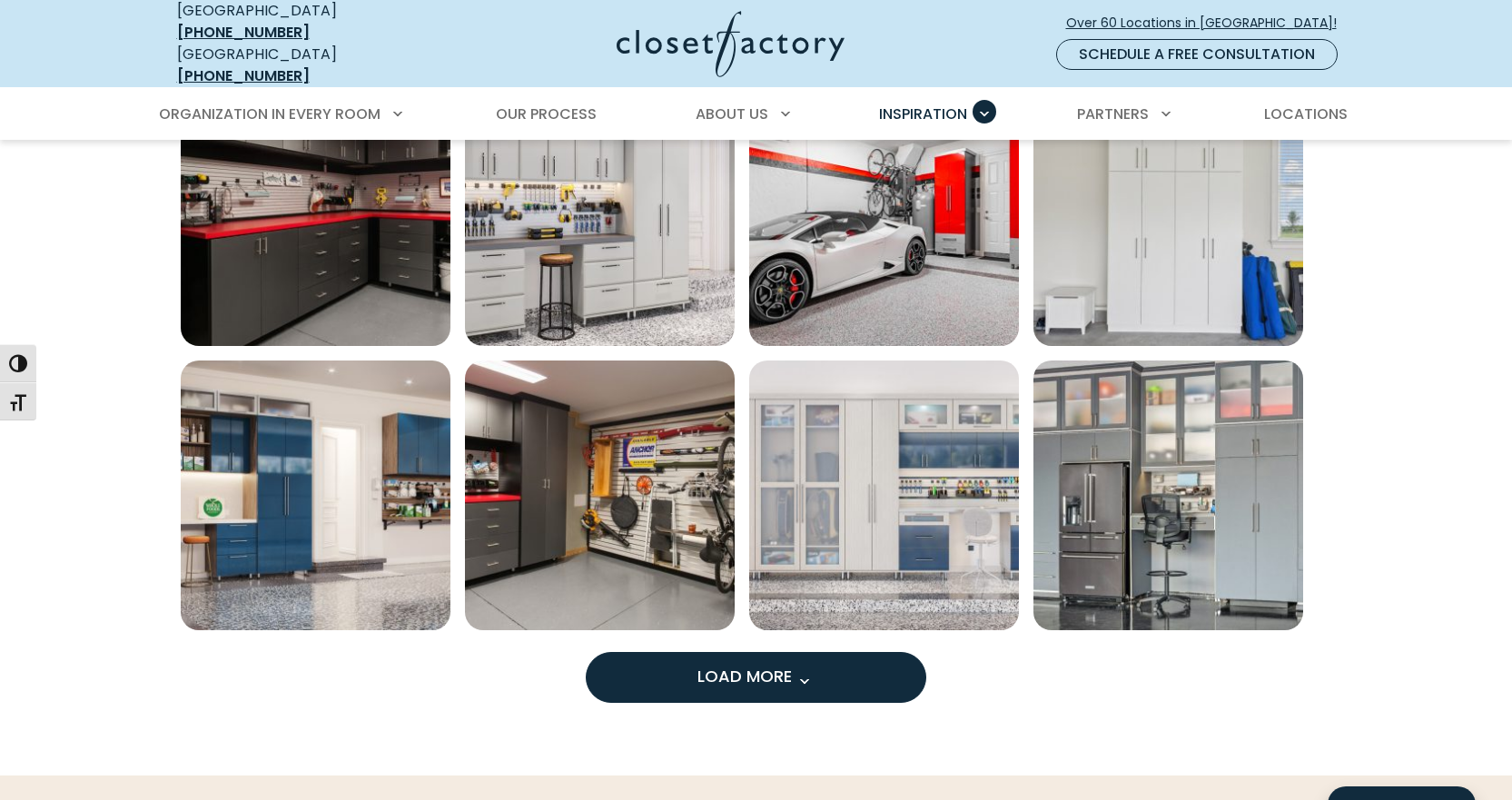
click at [773, 672] on span "Load More" at bounding box center [756, 676] width 118 height 23
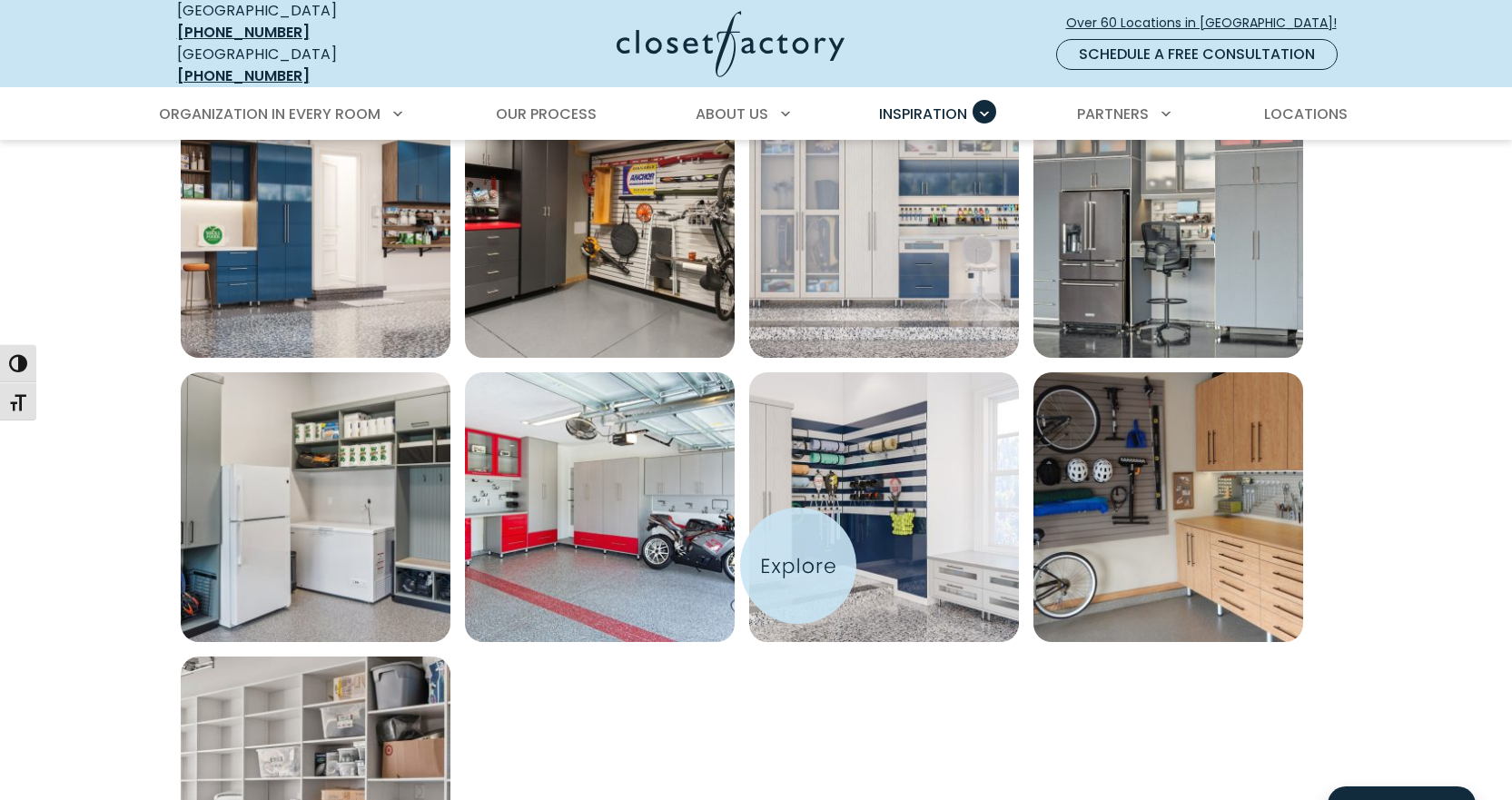
scroll to position [1726, 0]
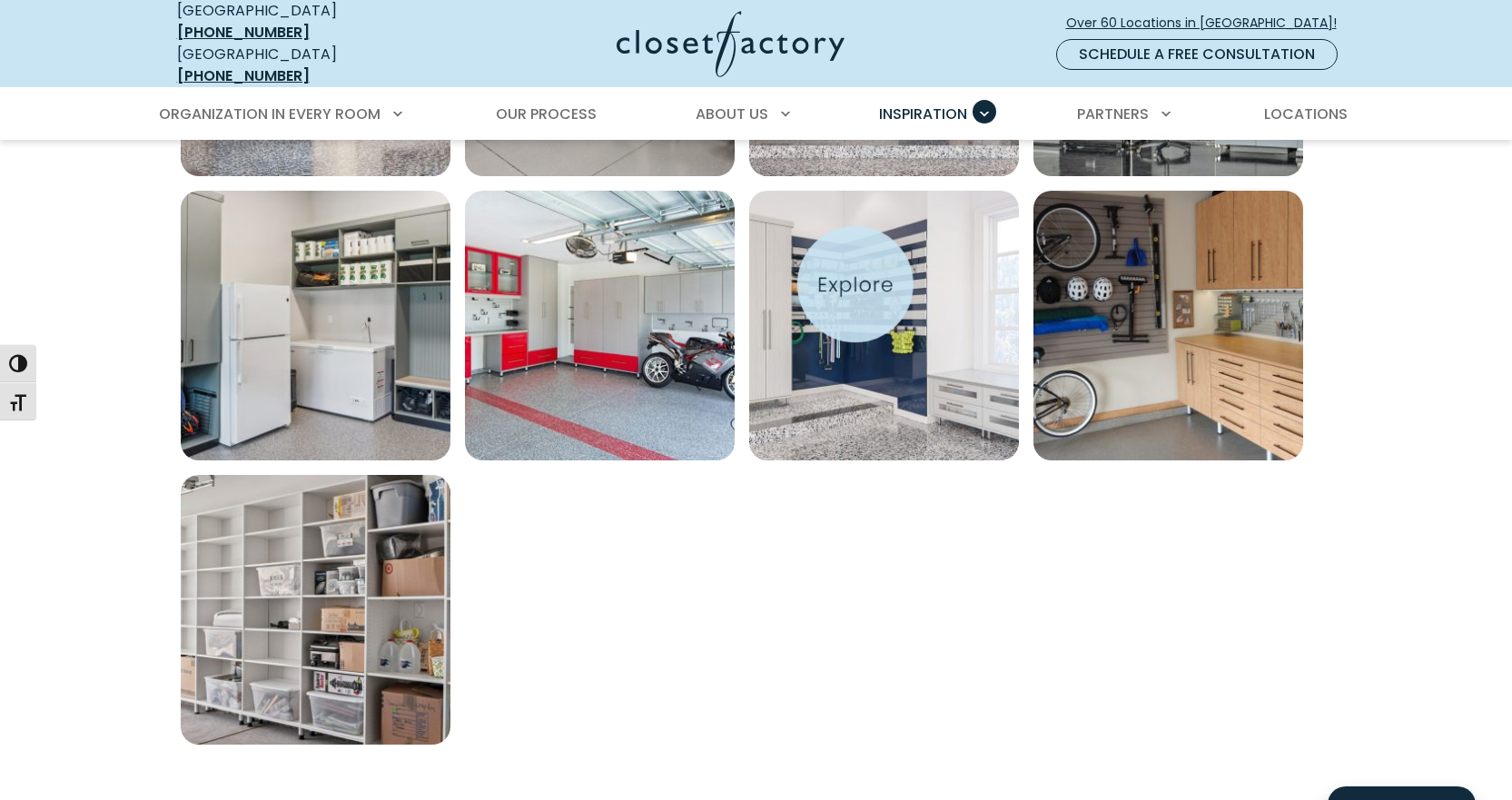
click at [857, 285] on img "Open inspiration gallery to preview enlarged image" at bounding box center [884, 325] width 270 height 270
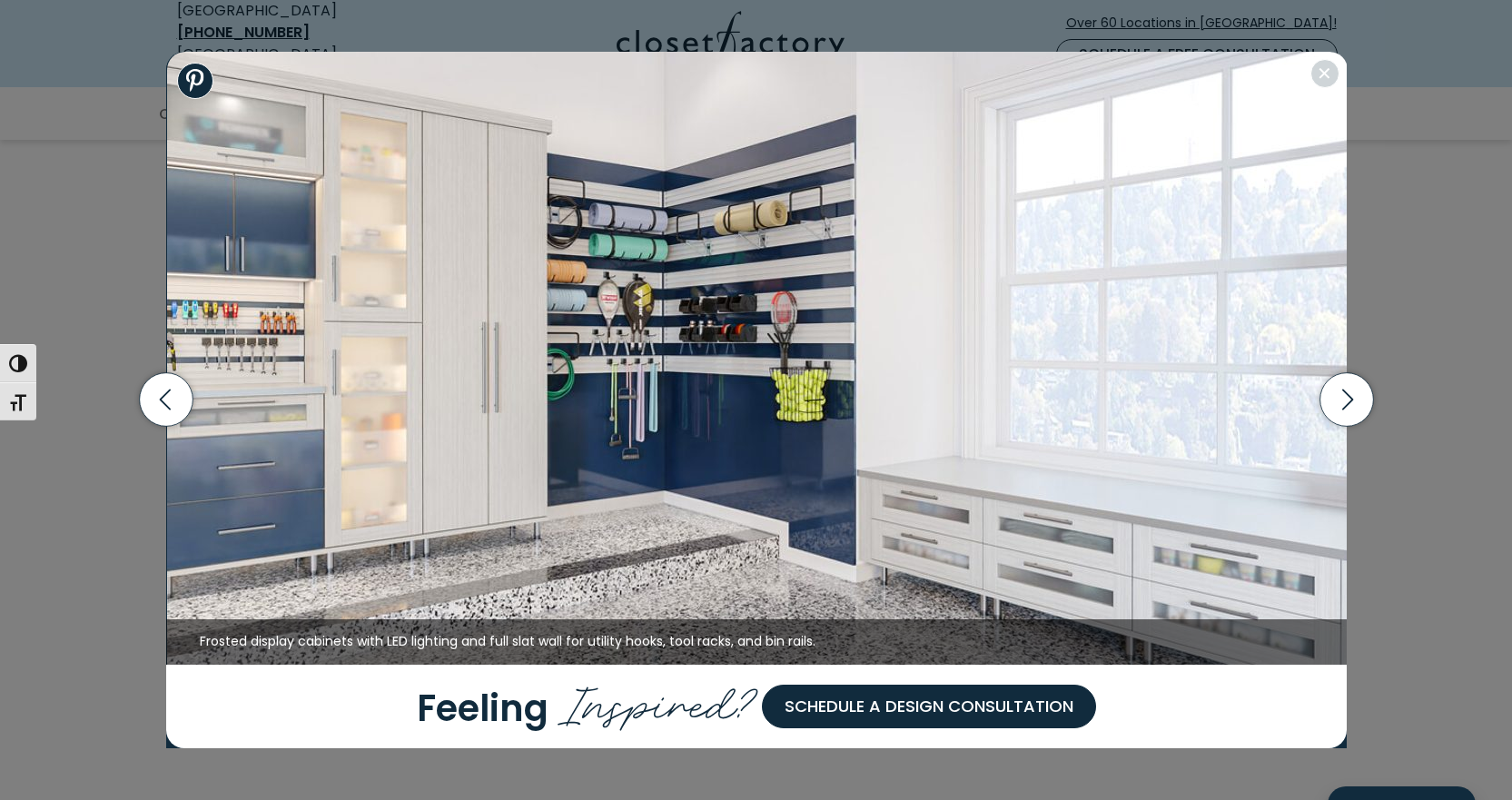
click at [1315, 92] on img at bounding box center [756, 358] width 1180 height 613
click at [1315, 90] on img at bounding box center [756, 358] width 1180 height 613
click at [1330, 84] on button "Close modal" at bounding box center [1325, 74] width 29 height 29
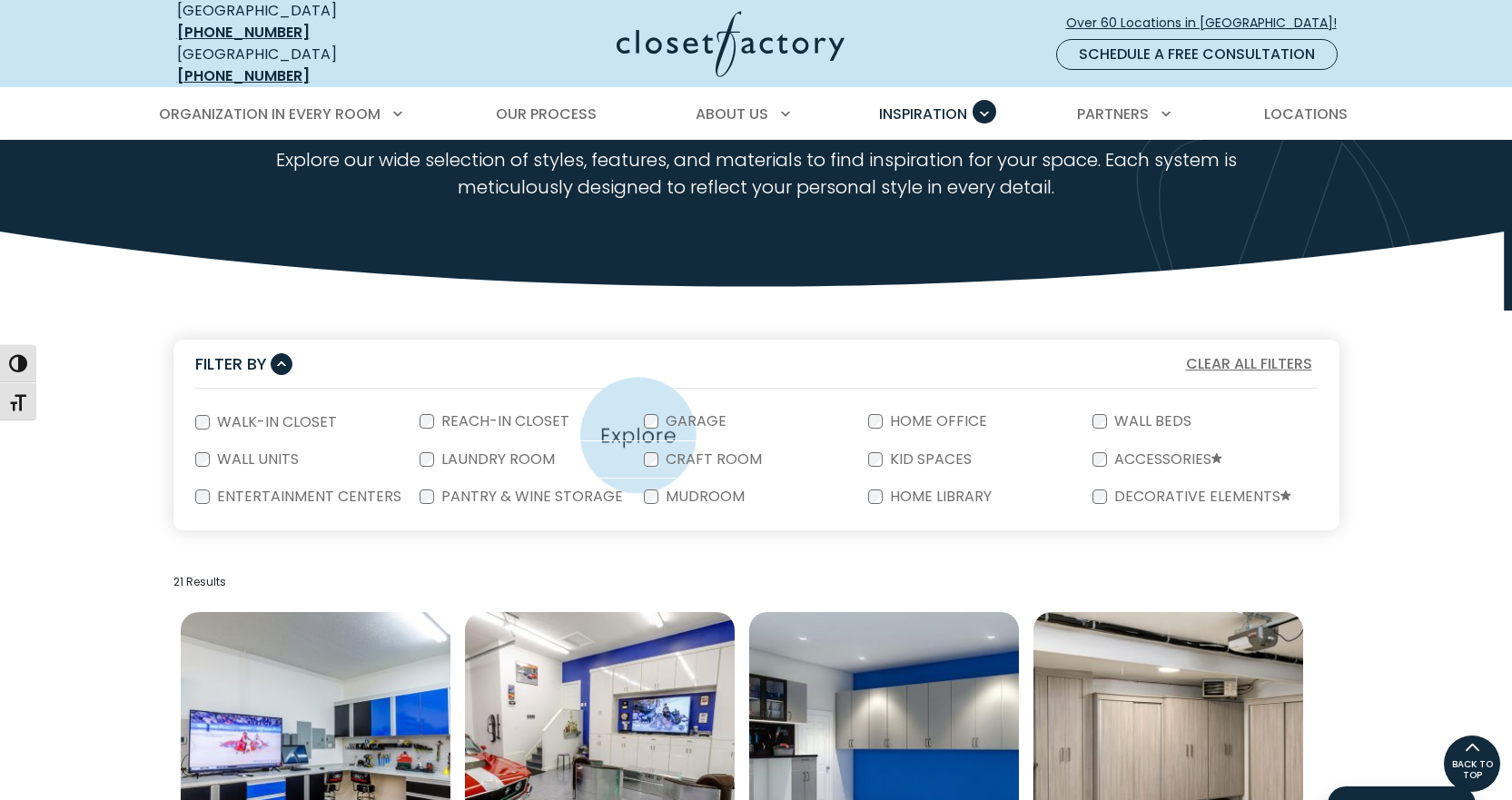
scroll to position [0, 0]
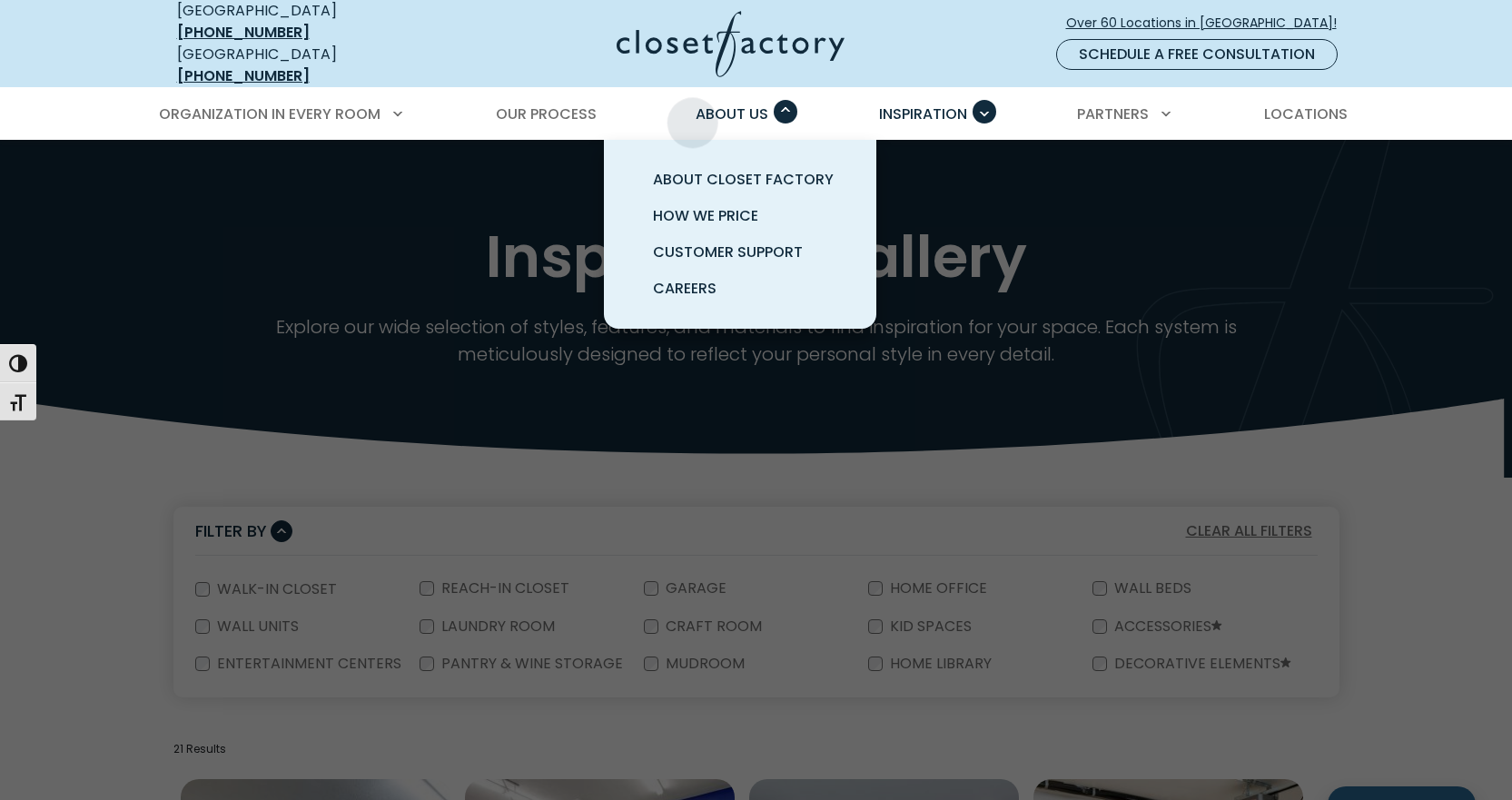
click at [691, 106] on div "About Us About Closet Factory How We Price Customer Support Careers" at bounding box center [740, 114] width 114 height 51
click at [727, 169] on span "About Closet Factory" at bounding box center [744, 179] width 181 height 21
